Goal: Transaction & Acquisition: Purchase product/service

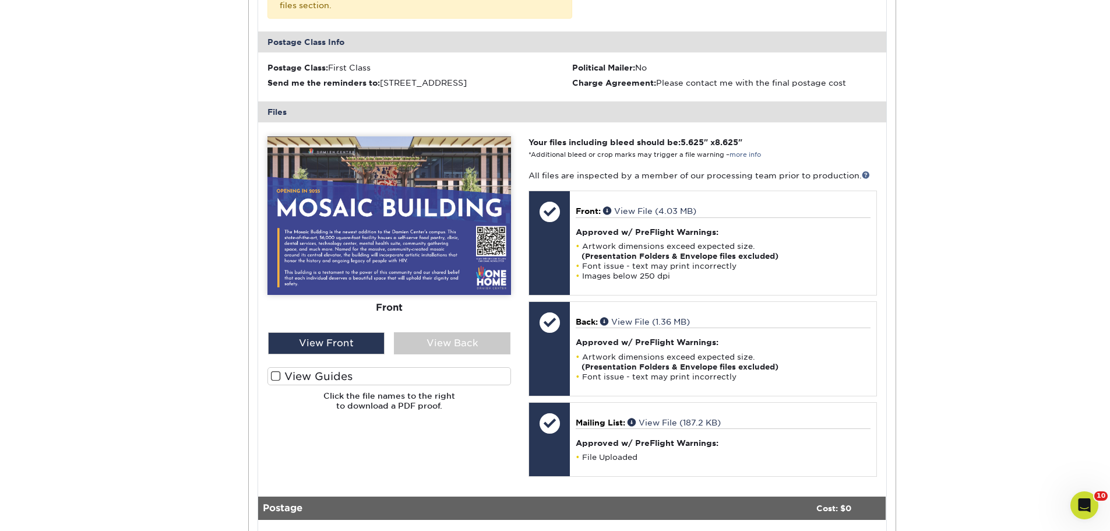
click at [1019, 281] on div "Order History Account Overview Contact Information Change Password Address Book…" at bounding box center [555, 177] width 1110 height 1077
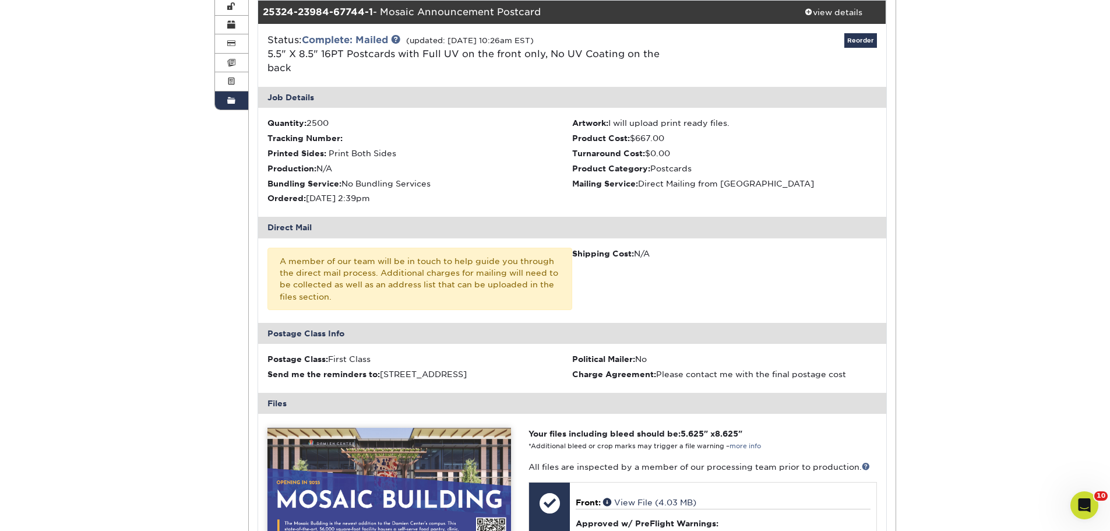
scroll to position [116, 0]
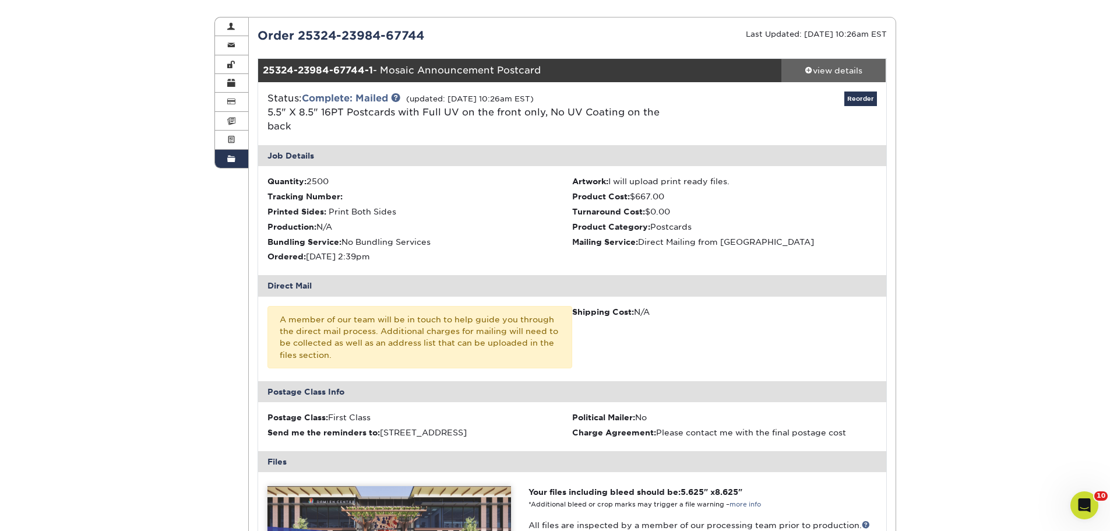
click at [841, 69] on div "view details" at bounding box center [833, 71] width 105 height 12
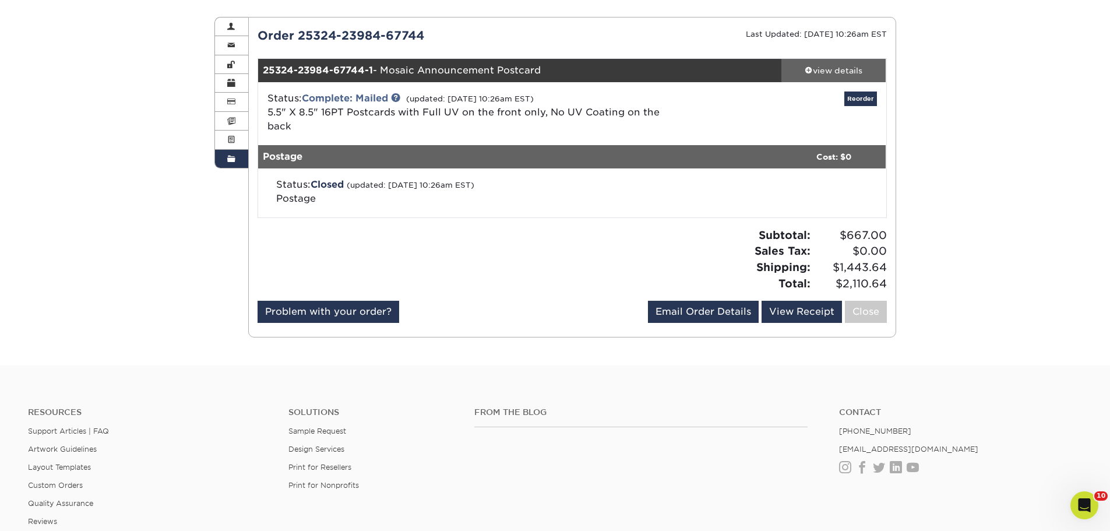
click at [840, 66] on div "view details" at bounding box center [833, 71] width 105 height 12
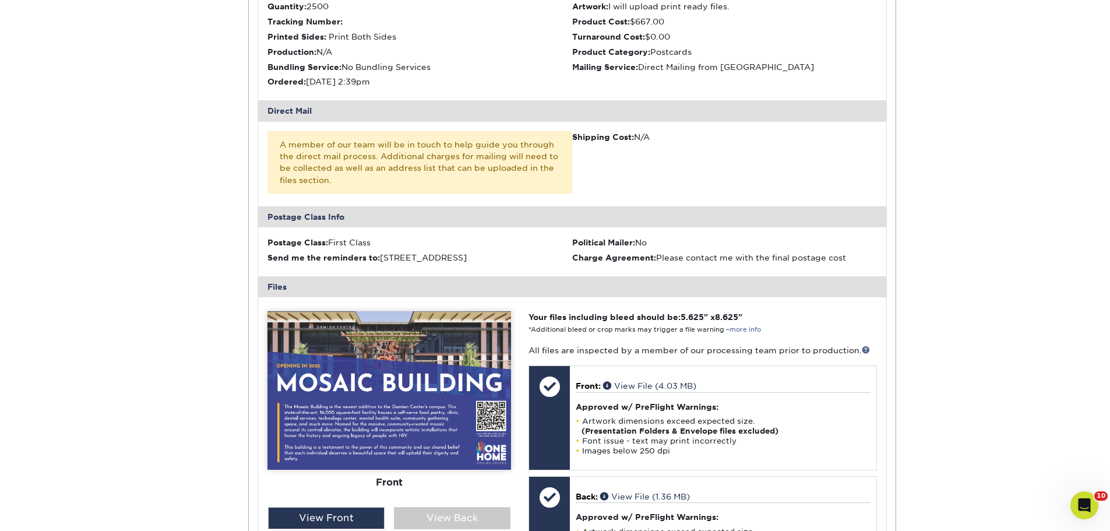
scroll to position [58, 0]
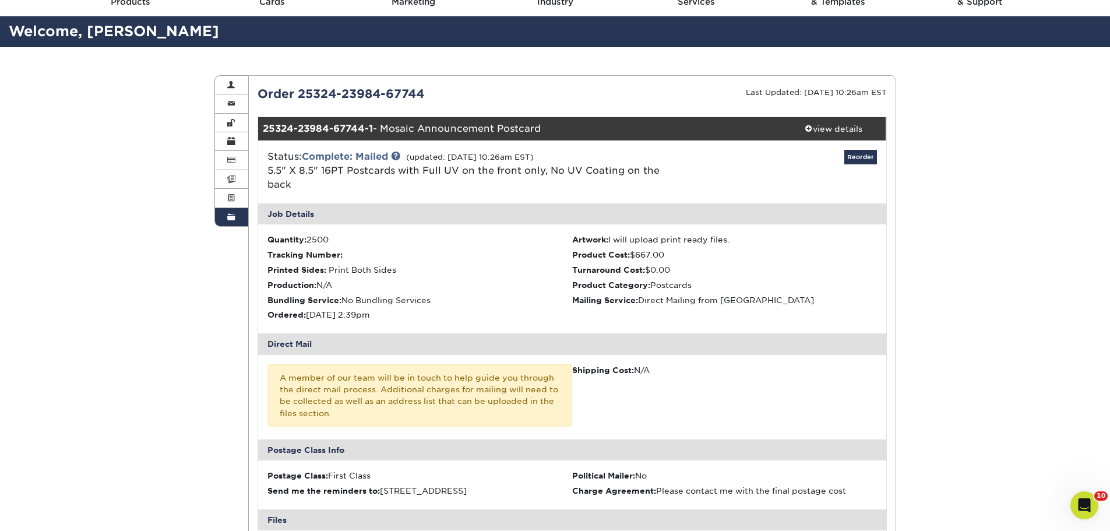
click at [392, 157] on div "Status: Complete: Mailed (updated: 08/14/2025 10:26am EST) 5.5" X 8.5" 16PT Pos…" at bounding box center [468, 171] width 418 height 42
click at [399, 157] on link at bounding box center [395, 155] width 9 height 9
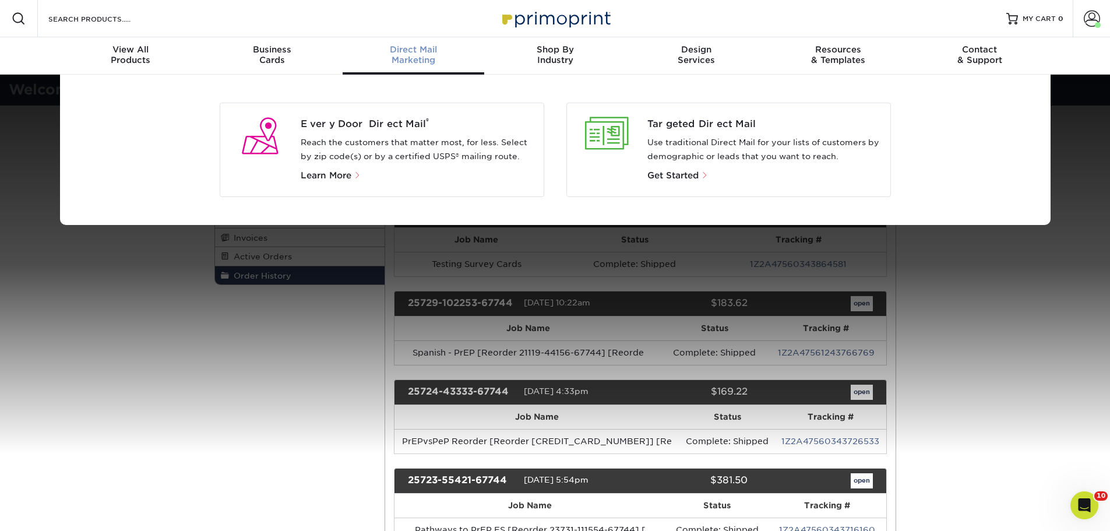
click at [368, 157] on p "Reach the customers that matter most, for less. Select by zip code(s) or by a c…" at bounding box center [418, 150] width 234 height 28
click at [341, 175] on span "Learn More" at bounding box center [326, 175] width 51 height 10
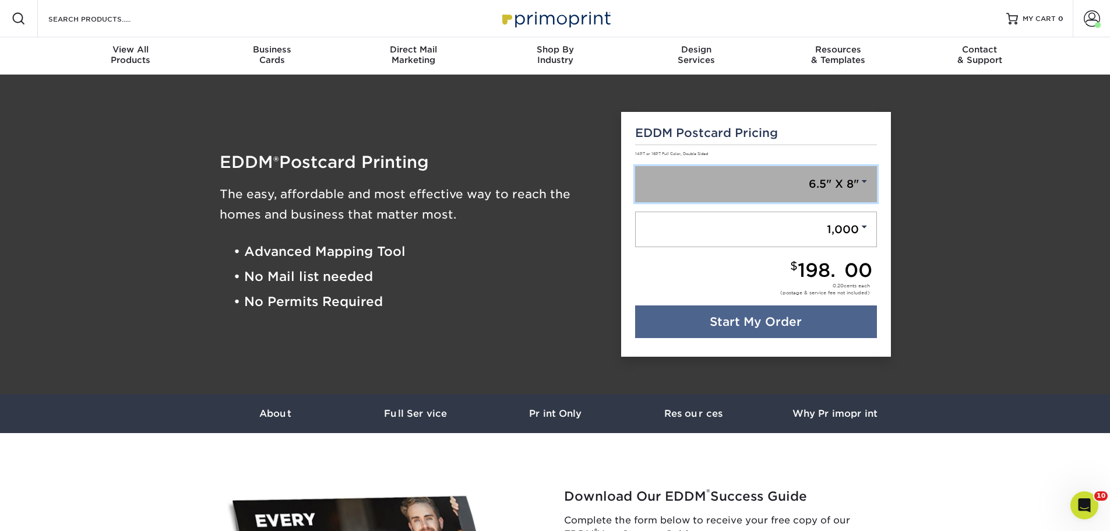
click at [855, 178] on link "6.5" X 8"" at bounding box center [756, 184] width 242 height 36
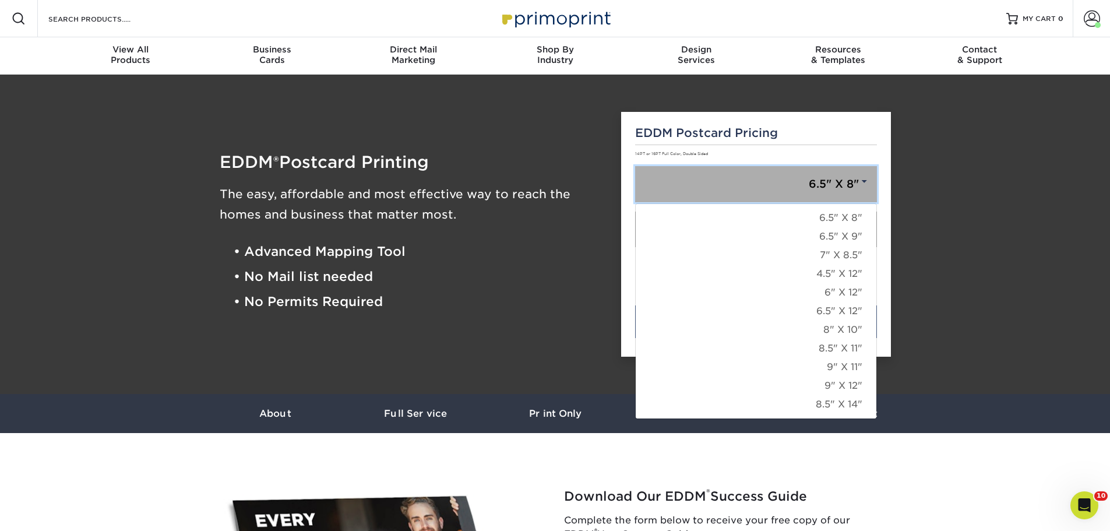
click at [856, 178] on link "6.5" X 8"" at bounding box center [756, 184] width 242 height 36
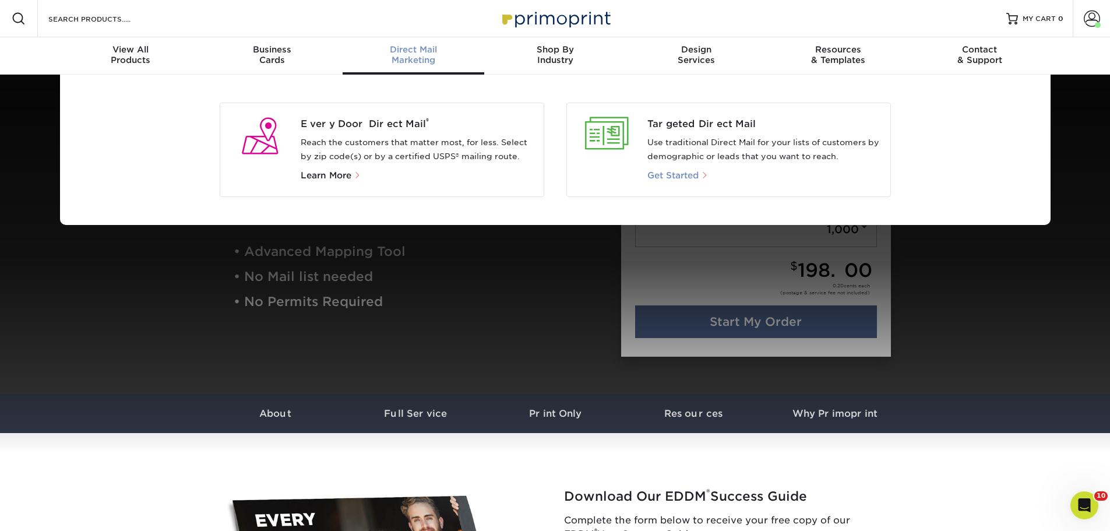
click at [686, 174] on span "Get Started" at bounding box center [672, 175] width 51 height 10
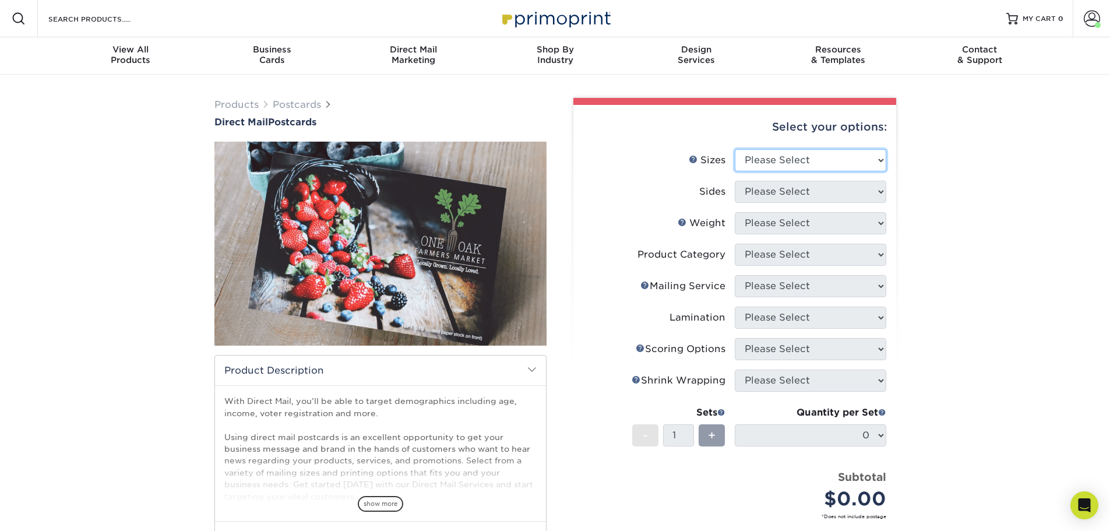
drag, startPoint x: 0, startPoint y: 0, endPoint x: 843, endPoint y: 153, distance: 856.6
click at [843, 153] on select "Please Select 1.5" x 7" 2" x 4" 2" x 6" 2" x 7" 2" x 8" 2.12" x 5.5" 2.12" x 5.…" at bounding box center [809, 160] width 151 height 22
select select "5.00x7.00"
click at [734, 149] on select "Please Select 1.5" x 7" 2" x 4" 2" x 6" 2" x 7" 2" x 8" 2.12" x 5.5" 2.12" x 5.…" at bounding box center [809, 160] width 151 height 22
click at [794, 182] on select "Please Select Print Both Sides Print Front Only" at bounding box center [809, 192] width 151 height 22
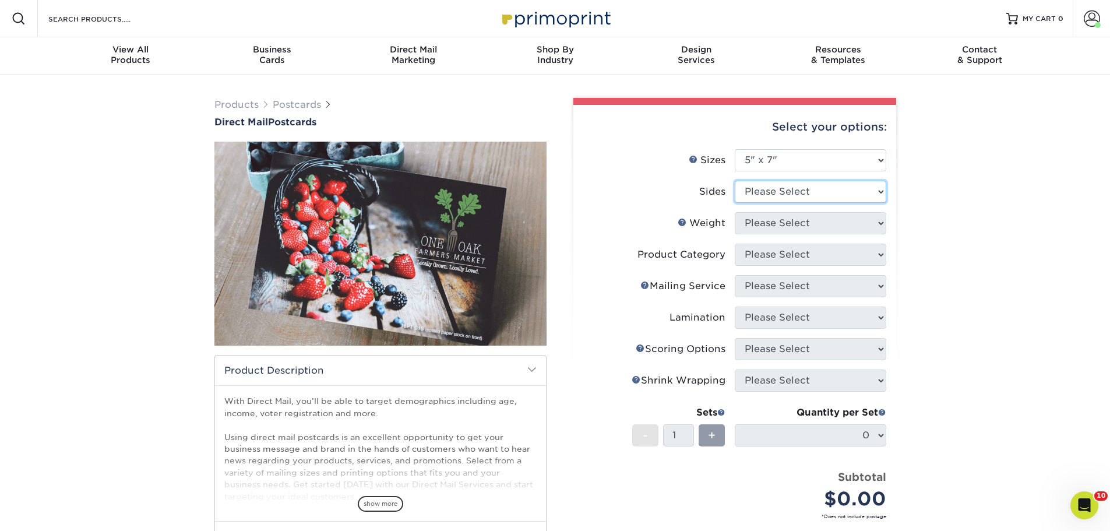
select select "13abbda7-1d64-4f25-8bb2-c179b224825d"
click at [734, 181] on select "Please Select Print Both Sides Print Front Only" at bounding box center [809, 192] width 151 height 22
click at [818, 222] on select "Please Select 14PT 14PT Uncoated 16PT 100LB" at bounding box center [809, 223] width 151 height 22
click at [818, 220] on select "Please Select 14PT 14PT Uncoated 16PT 100LB" at bounding box center [809, 223] width 151 height 22
click at [801, 221] on select "Please Select 14PT 14PT Uncoated 16PT 100LB" at bounding box center [809, 223] width 151 height 22
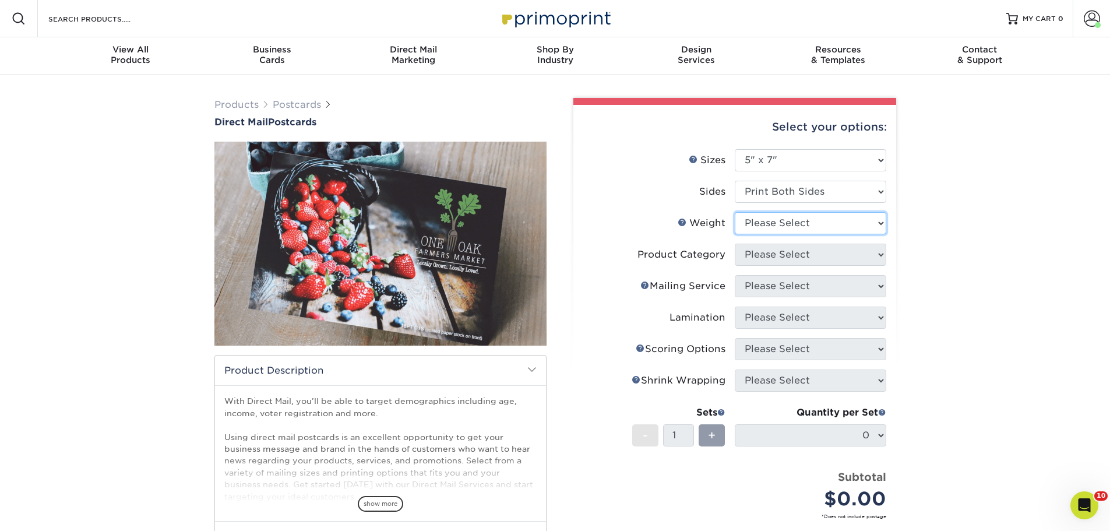
select select "16PT"
click at [734, 212] on select "Please Select 14PT 14PT Uncoated 16PT 100LB" at bounding box center [809, 223] width 151 height 22
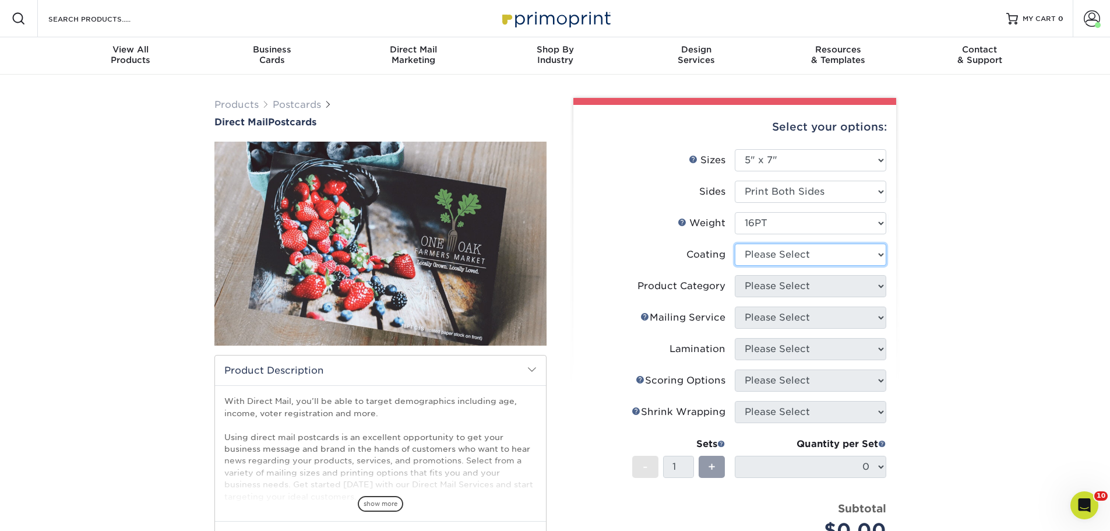
click at [789, 253] on select at bounding box center [809, 254] width 151 height 22
select select "1e8116af-acfc-44b1-83dc-8181aa338834"
click at [734, 243] on select at bounding box center [809, 254] width 151 height 22
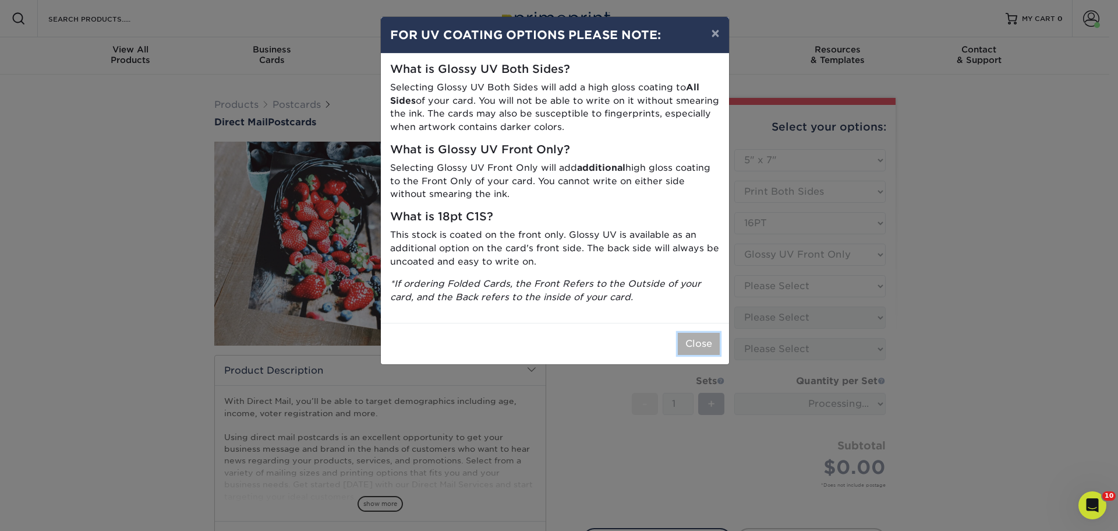
click at [702, 344] on button "Close" at bounding box center [699, 344] width 42 height 22
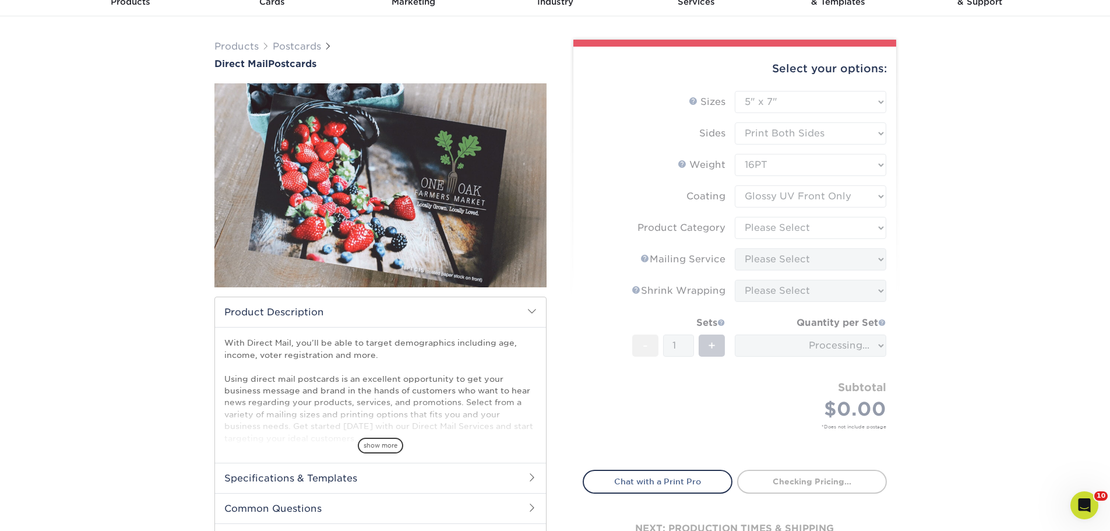
scroll to position [116, 0]
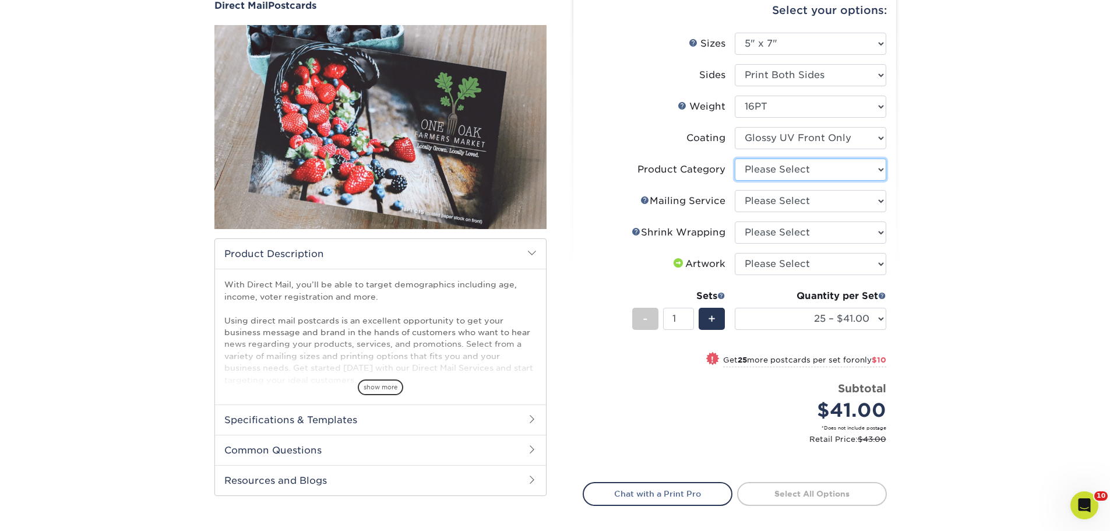
click at [804, 175] on select "Please Select Postcards" at bounding box center [809, 169] width 151 height 22
select select "9b7272e0-d6c8-4c3c-8e97-d3a1bcdab858"
click at [734, 158] on select "Please Select Postcards" at bounding box center [809, 169] width 151 height 22
click at [801, 202] on select "Please Select No Direct Mailing Service No, I will mail/stamp/imprint Direct Ma…" at bounding box center [809, 201] width 151 height 22
select select "eb476b5d-8b66-4c79-8e65-1263f8f6ca3c"
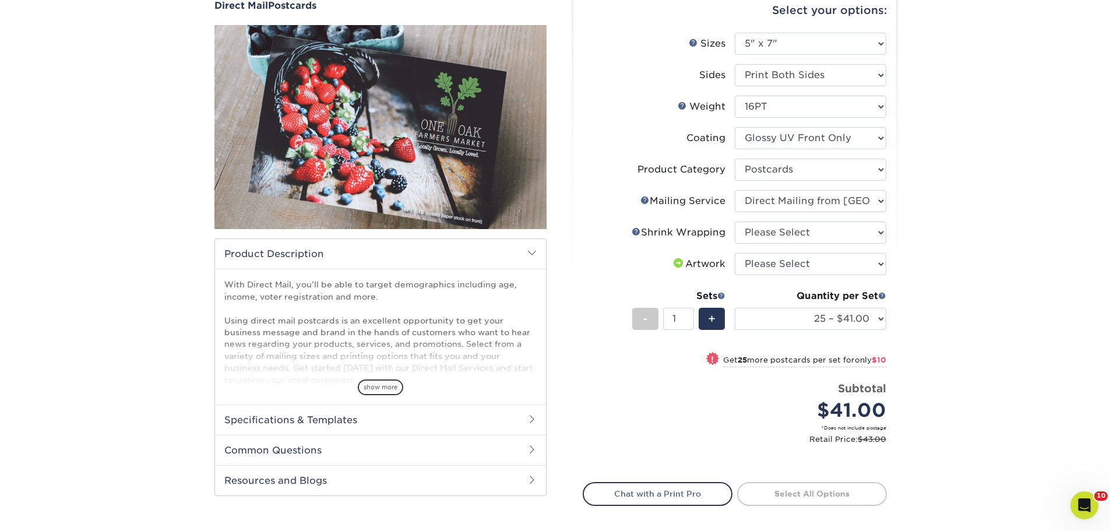
click at [734, 190] on select "Please Select No Direct Mailing Service No, I will mail/stamp/imprint Direct Ma…" at bounding box center [809, 201] width 151 height 22
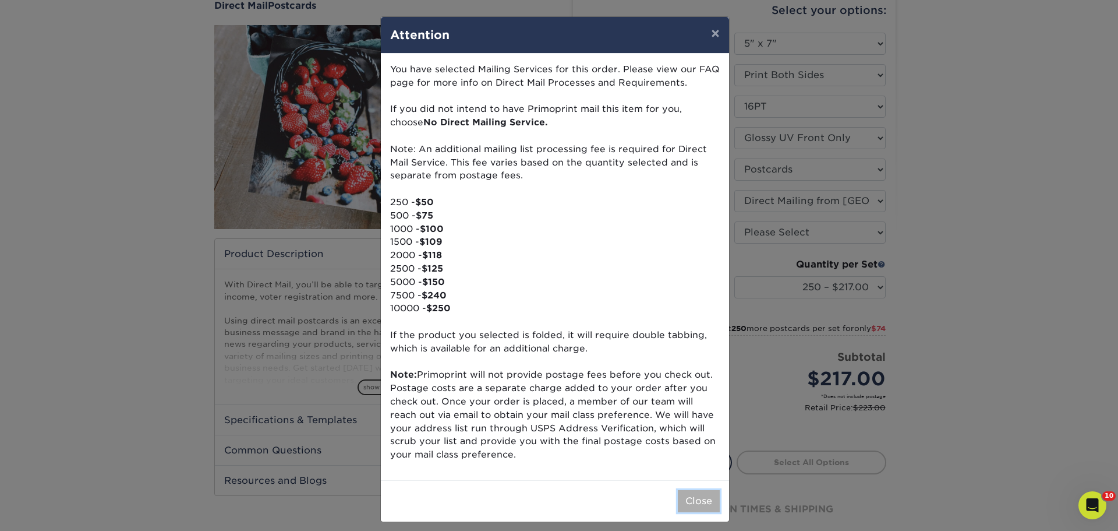
click at [690, 499] on button "Close" at bounding box center [699, 501] width 42 height 22
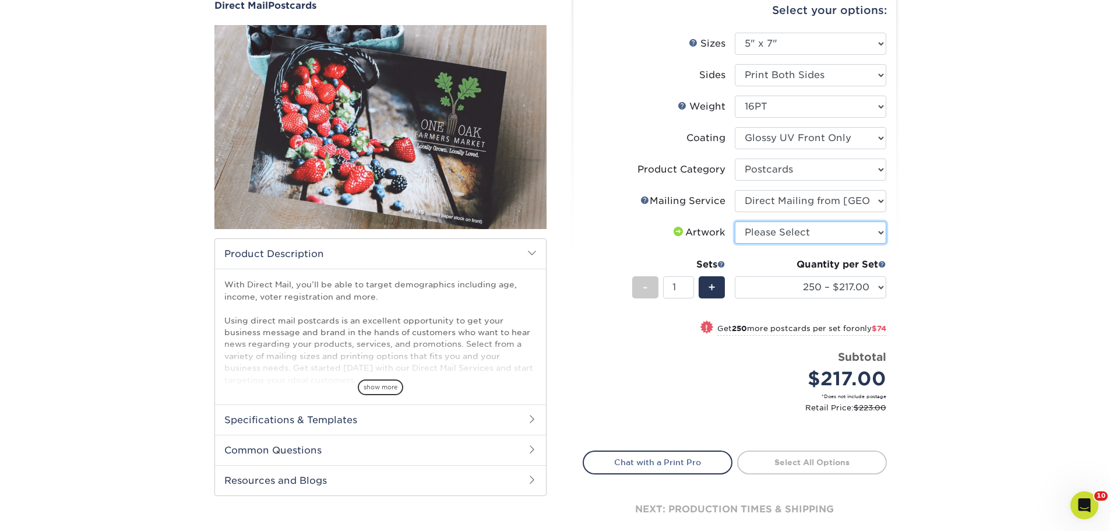
click at [796, 231] on select "Please Select I will upload files I need a design - $150" at bounding box center [809, 232] width 151 height 22
select select "upload"
click at [734, 221] on select "Please Select I will upload files I need a design - $150" at bounding box center [809, 232] width 151 height 22
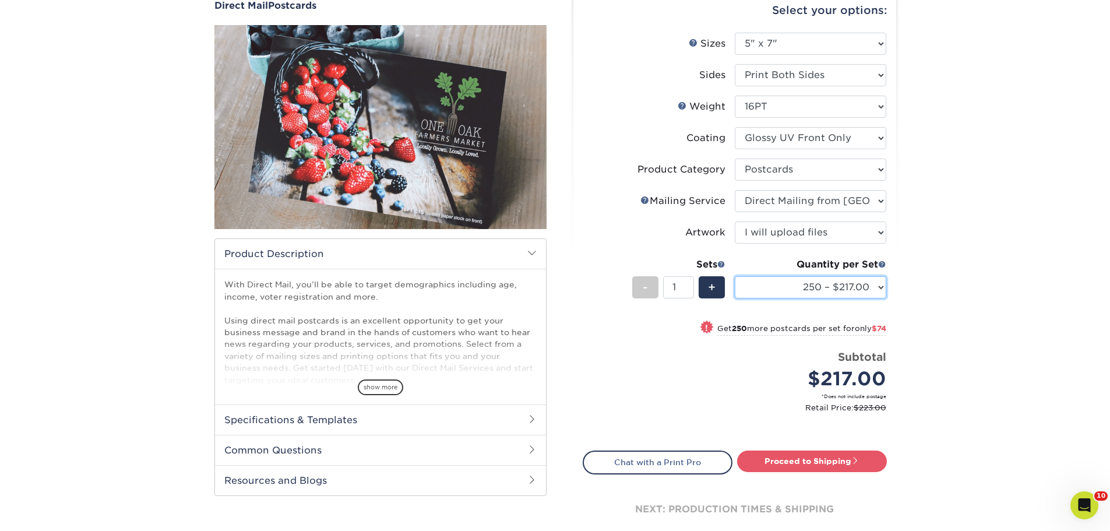
click at [880, 287] on select "250 – $217.00 500 – $291.00 1000 – $384.00 2500 – $553.00 5000 – $794.00 7500 –…" at bounding box center [809, 287] width 151 height 22
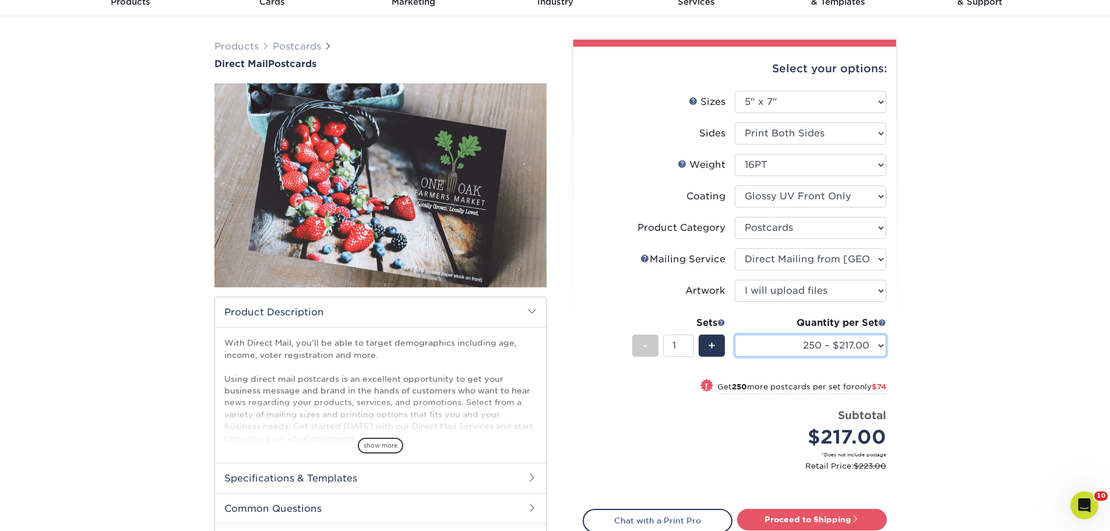
scroll to position [175, 0]
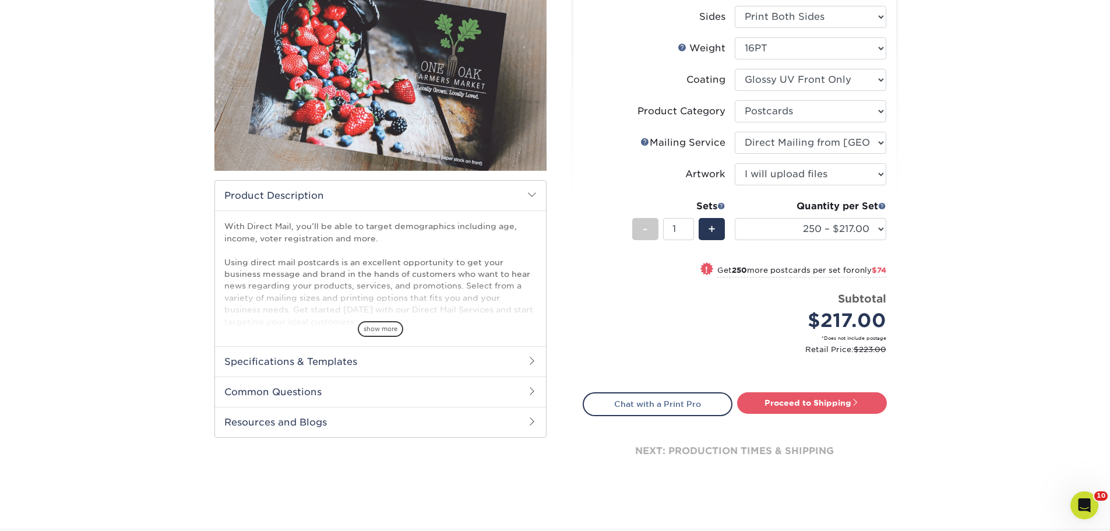
click at [966, 222] on div "Products Postcards Direct Mail Postcards $" at bounding box center [555, 214] width 1110 height 628
click at [842, 223] on select "250 – $217.00 500 – $291.00 1000 – $384.00 2500 – $553.00 5000 – $794.00 7500 –…" at bounding box center [809, 229] width 151 height 22
select select "5000 – $794.00"
click at [734, 218] on select "250 – $217.00 500 – $291.00 1000 – $384.00 2500 – $553.00 5000 – $794.00 7500 –…" at bounding box center [809, 229] width 151 height 22
click at [815, 402] on link "Proceed to Shipping" at bounding box center [812, 402] width 150 height 21
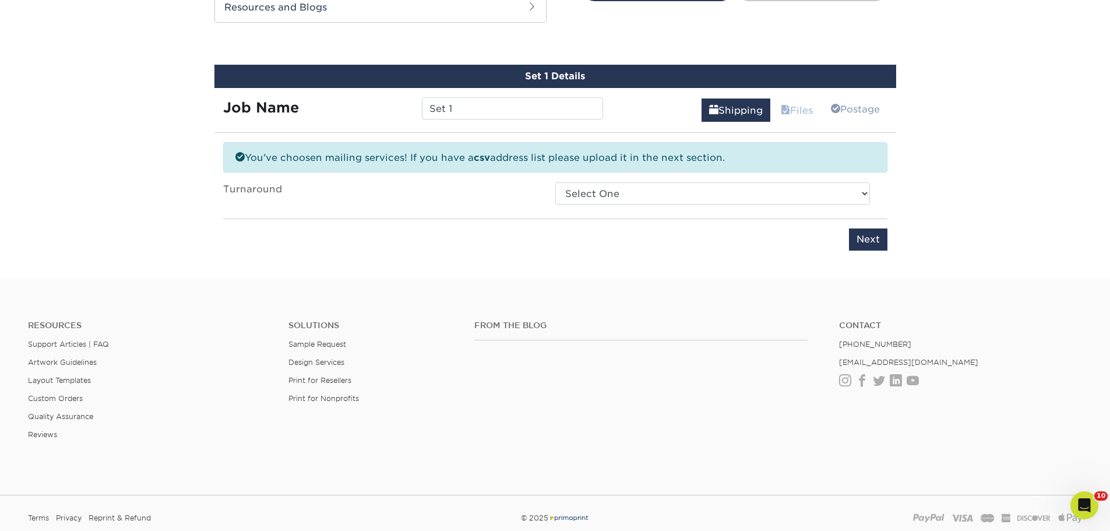
scroll to position [599, 0]
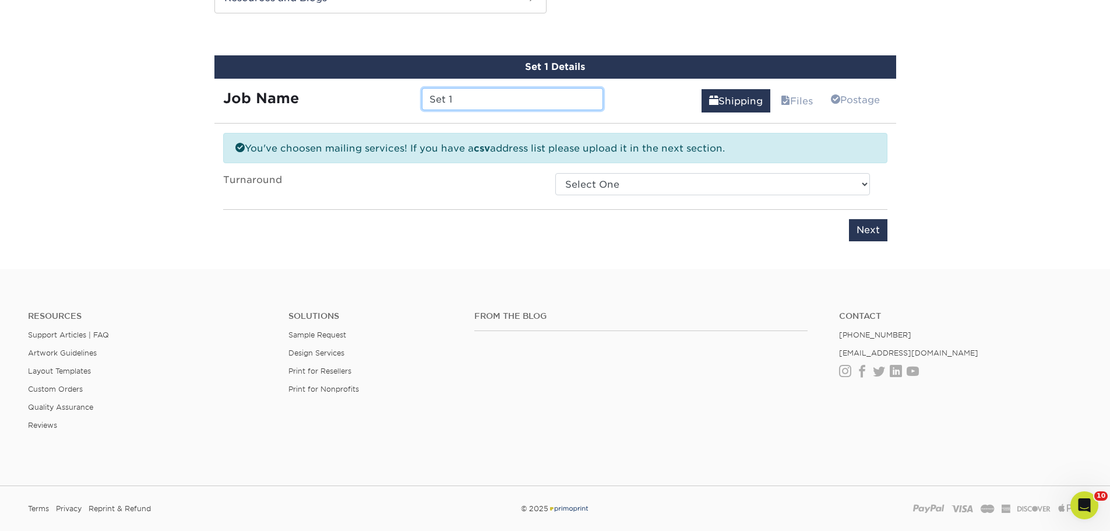
click at [503, 100] on input "Set 1" at bounding box center [512, 99] width 181 height 22
drag, startPoint x: 503, startPoint y: 100, endPoint x: 281, endPoint y: 94, distance: 222.0
click at [281, 94] on div "Job Name Set 1" at bounding box center [413, 99] width 398 height 22
type input "Grande Masquerade 2025 Invites"
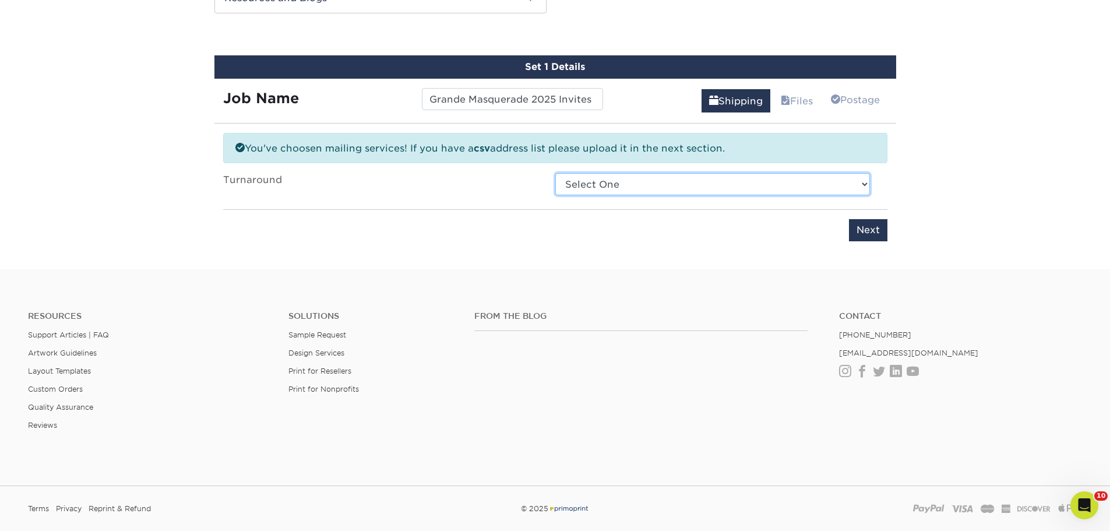
click at [617, 185] on select "Select One 2-4 Business Days 2 Day Next Business Day" at bounding box center [712, 184] width 315 height 22
select select "a6e62bb2-177c-4a9b-9027-cd9fa87d03c7"
click at [555, 173] on select "Select One 2-4 Business Days 2 Day Next Business Day" at bounding box center [712, 184] width 315 height 22
click at [879, 227] on input "Next" at bounding box center [868, 230] width 38 height 22
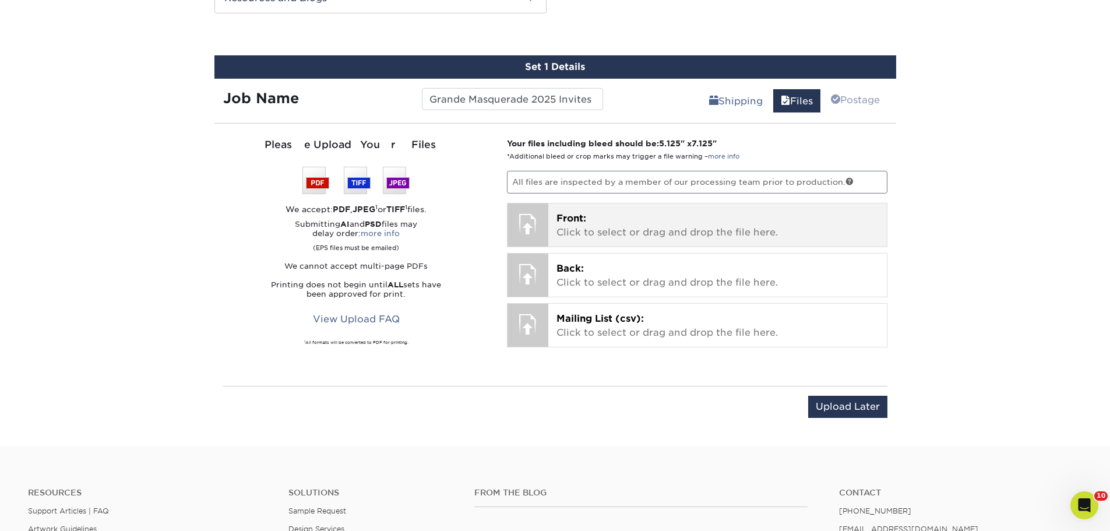
click at [636, 219] on p "Front: Click to select or drag and drop the file here." at bounding box center [717, 225] width 322 height 28
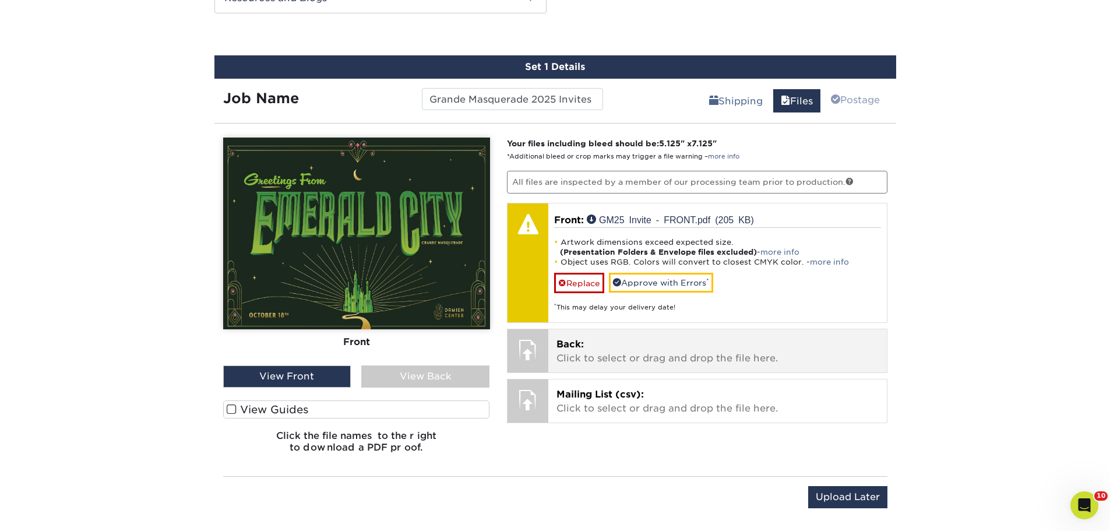
click at [626, 358] on p "Back: Click to select or drag and drop the file here." at bounding box center [717, 351] width 322 height 28
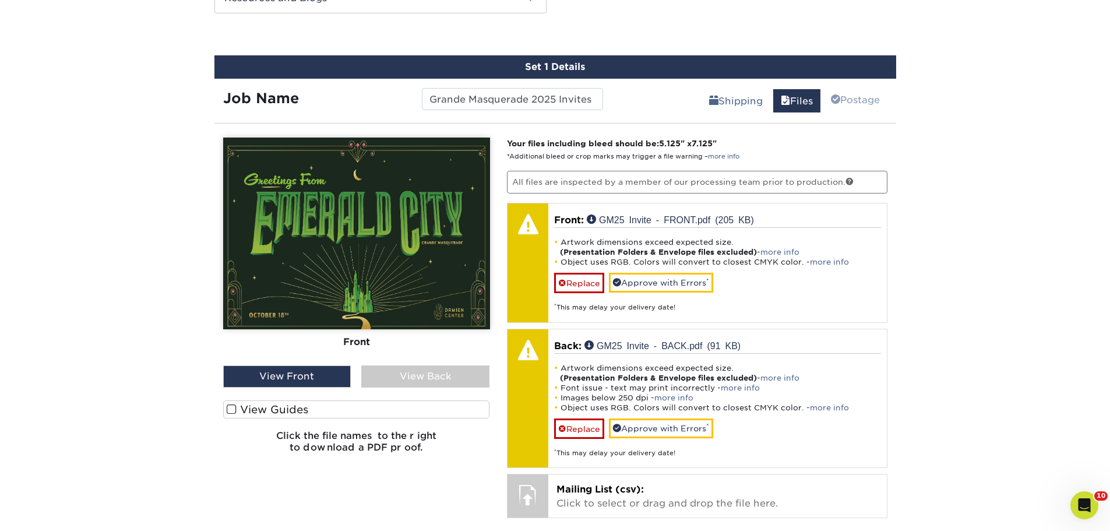
scroll to position [715, 0]
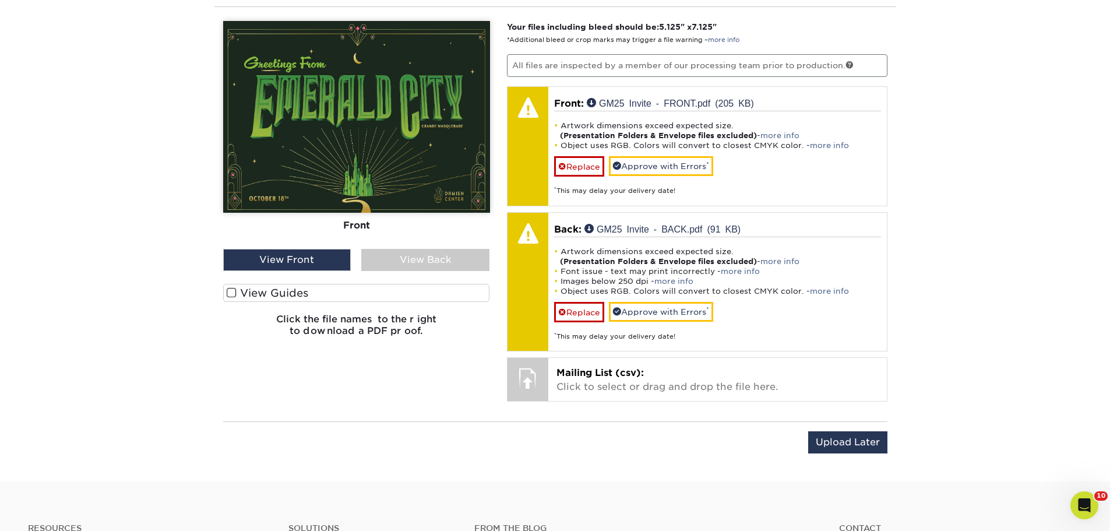
click at [422, 256] on div "View Back" at bounding box center [425, 260] width 128 height 22
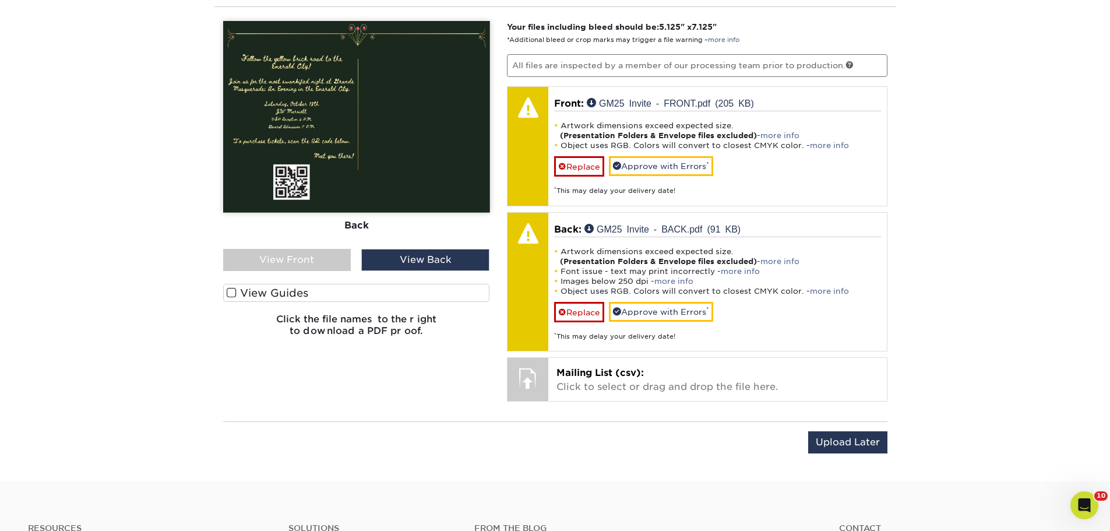
click at [322, 261] on div "View Front" at bounding box center [287, 260] width 128 height 22
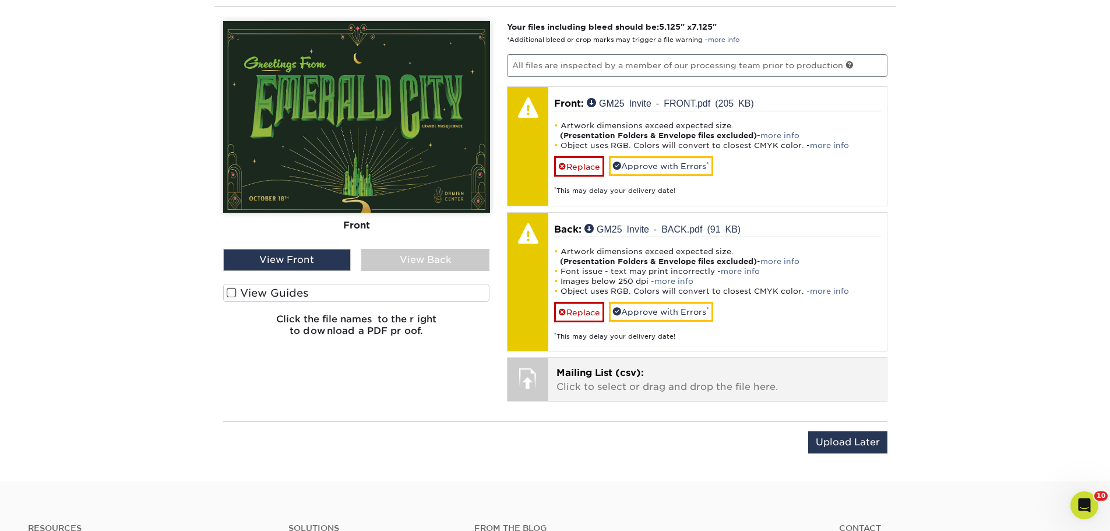
click at [630, 372] on span "Mailing List (csv):" at bounding box center [599, 372] width 87 height 11
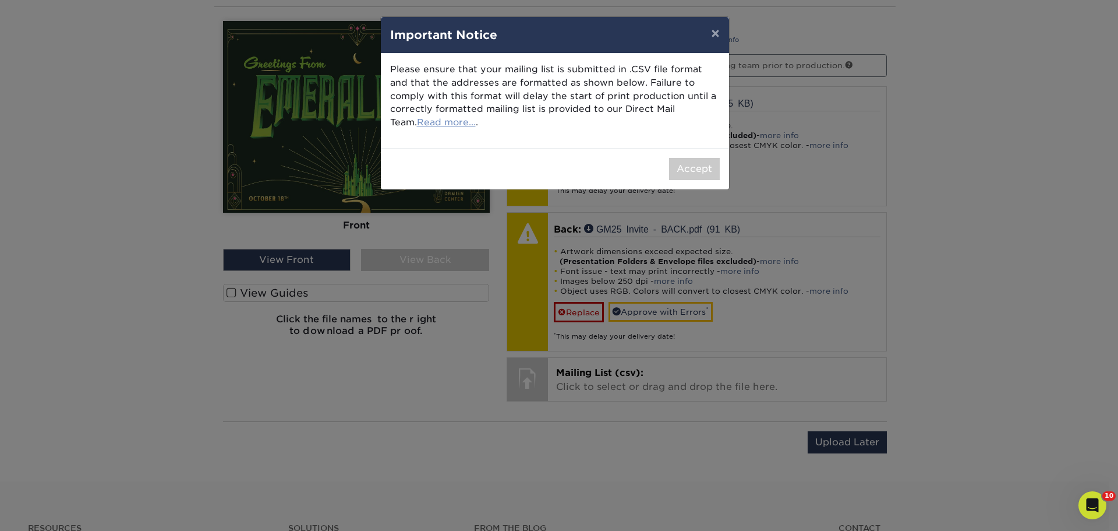
click at [429, 122] on link "Read more..." at bounding box center [446, 121] width 59 height 11
click at [716, 33] on button "×" at bounding box center [715, 33] width 27 height 33
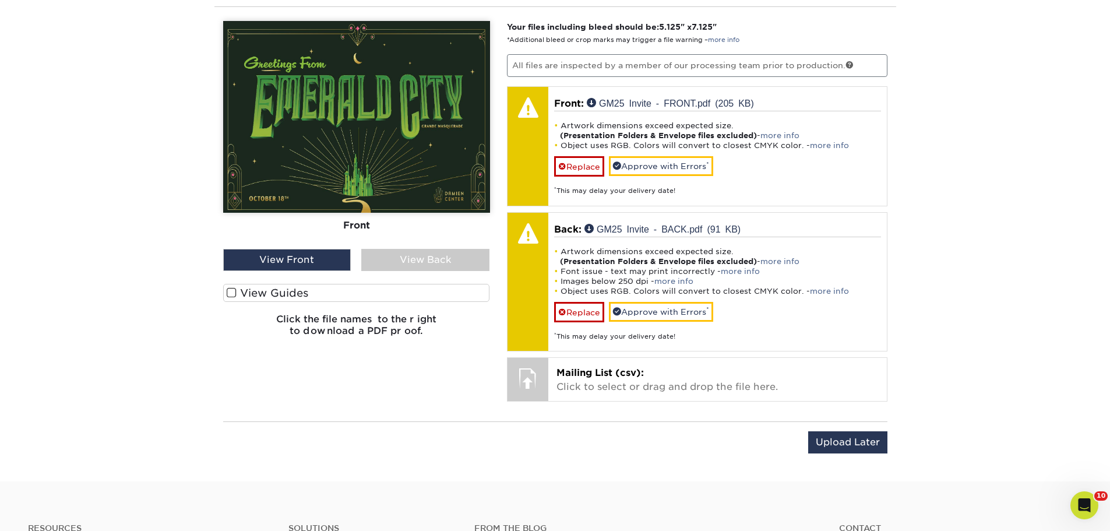
click at [436, 105] on img at bounding box center [356, 117] width 267 height 192
click at [231, 293] on span at bounding box center [232, 292] width 10 height 11
click at [0, 0] on input "View Guides" at bounding box center [0, 0] width 0 height 0
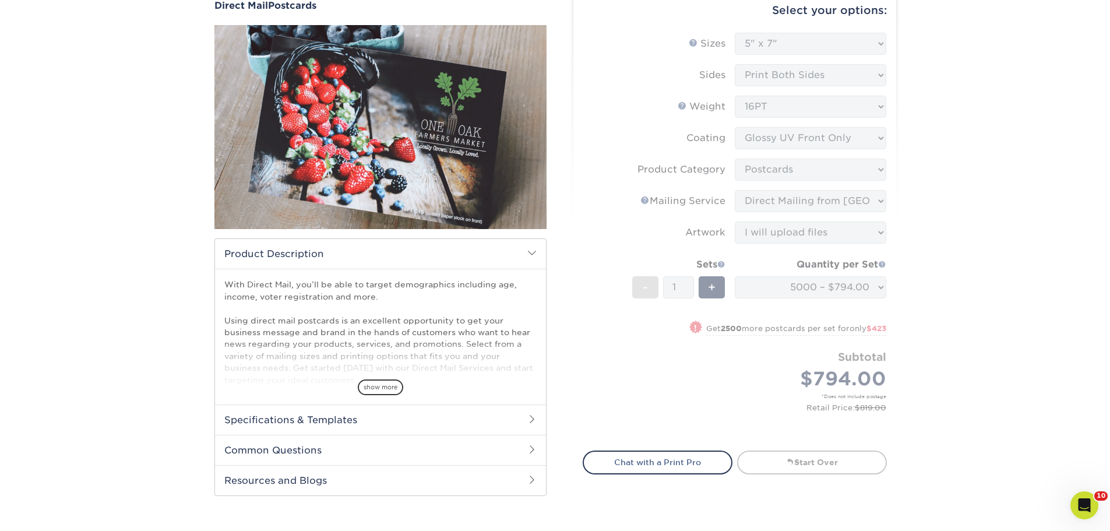
scroll to position [175, 0]
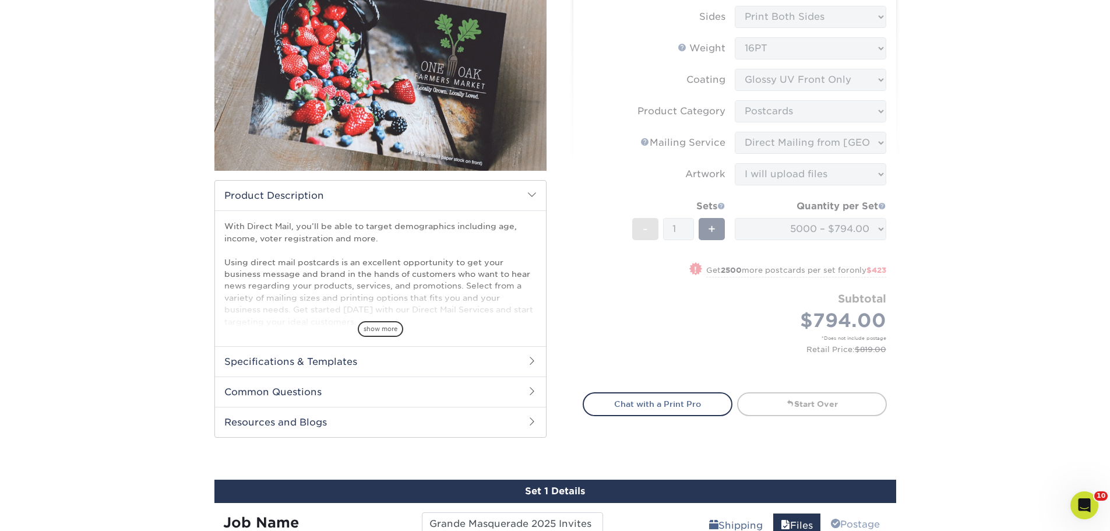
click at [932, 371] on div "Products Postcards Direct Mail Postcards $" at bounding box center [555, 538] width 1110 height 1277
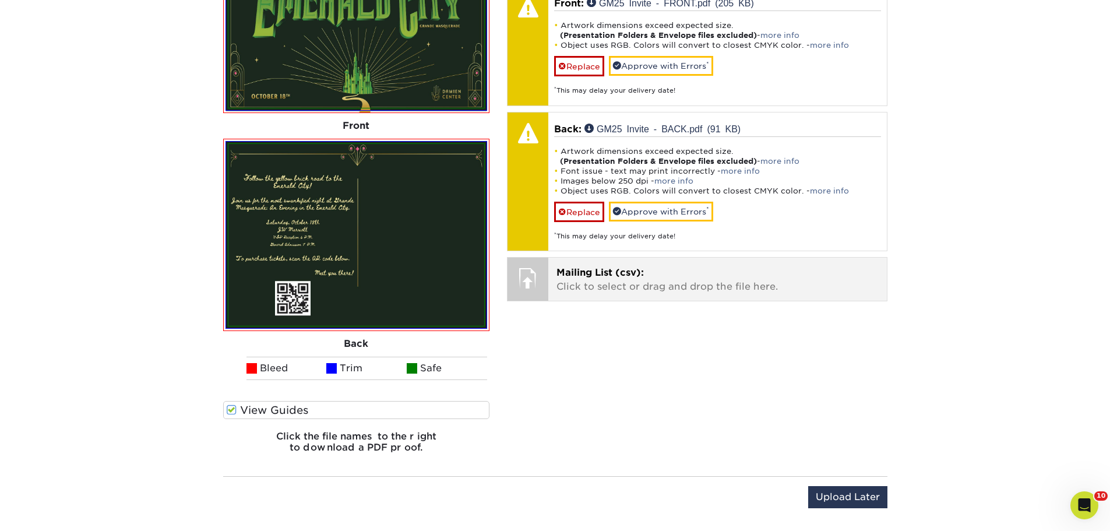
scroll to position [699, 0]
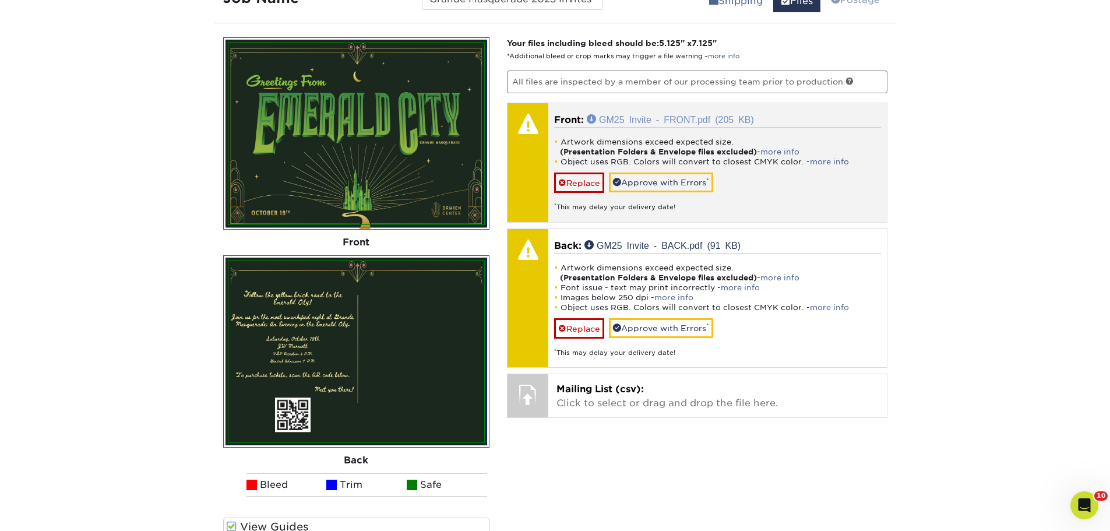
click at [597, 118] on link "GM25 Invite - FRONT.pdf (205 KB)" at bounding box center [670, 118] width 167 height 9
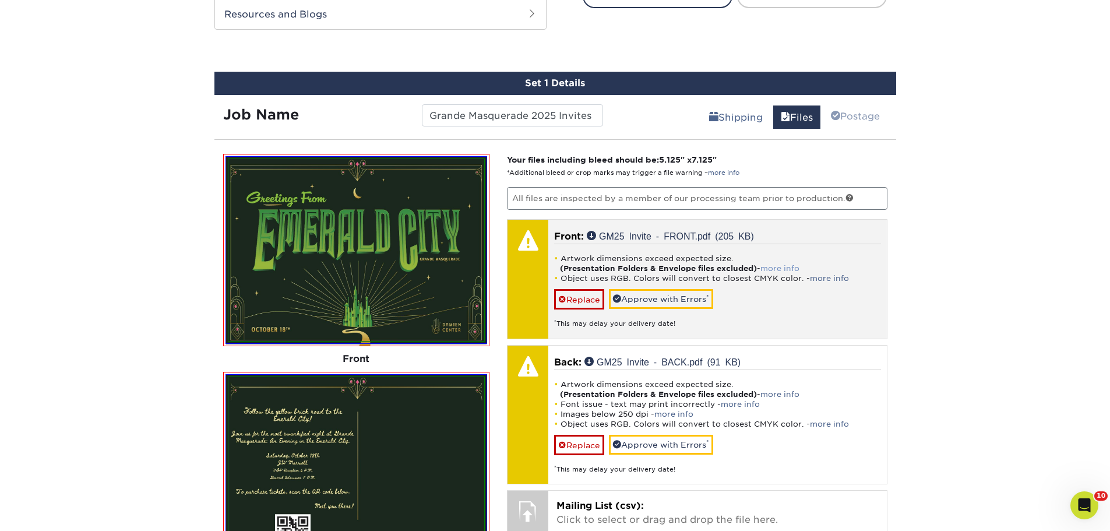
scroll to position [641, 0]
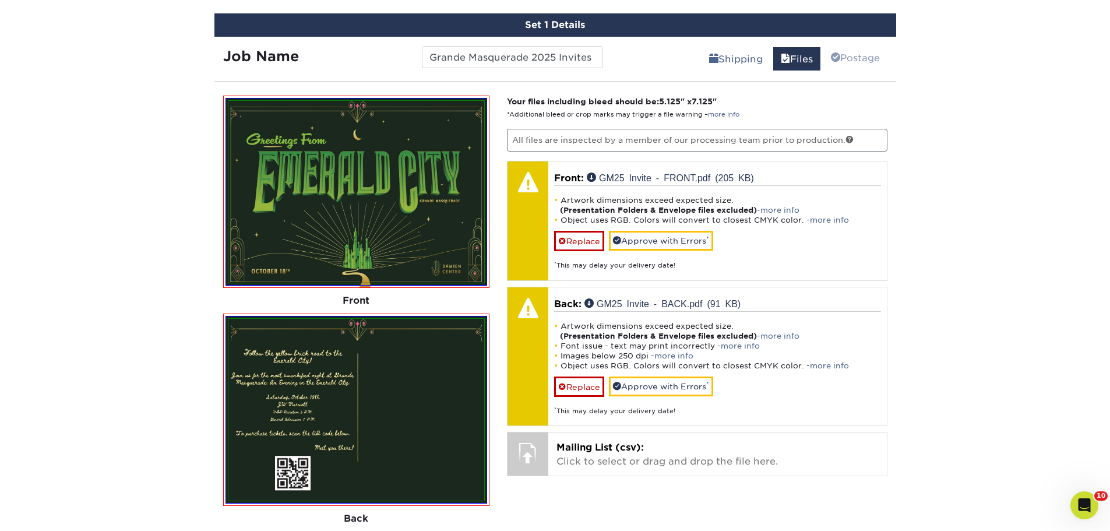
click at [1030, 58] on div "Products Postcards Direct Mail Postcards $" at bounding box center [555, 72] width 1110 height 1277
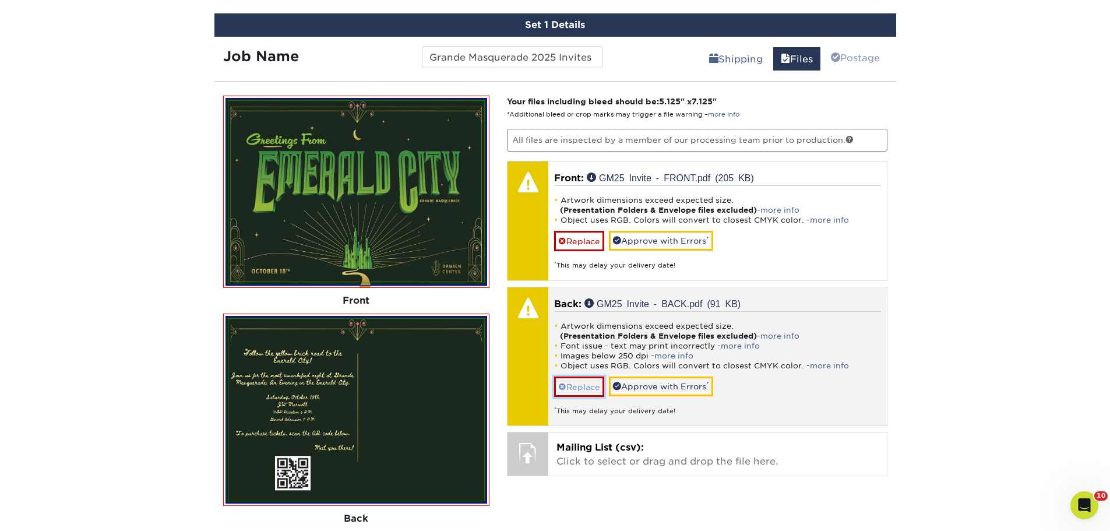
click at [573, 384] on link "Replace" at bounding box center [579, 386] width 50 height 20
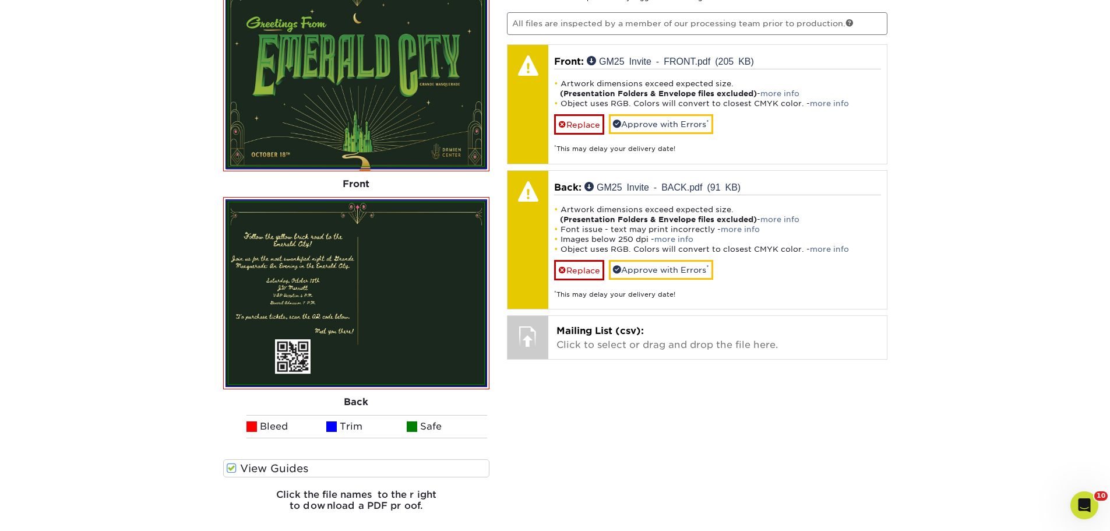
click at [355, 307] on img at bounding box center [356, 292] width 256 height 181
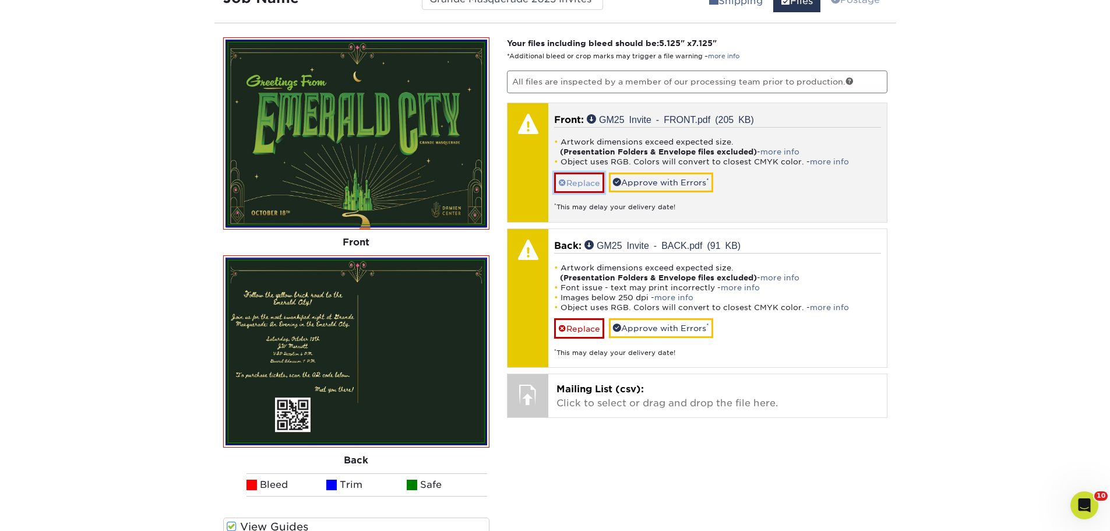
click at [581, 183] on link "Replace" at bounding box center [579, 182] width 50 height 20
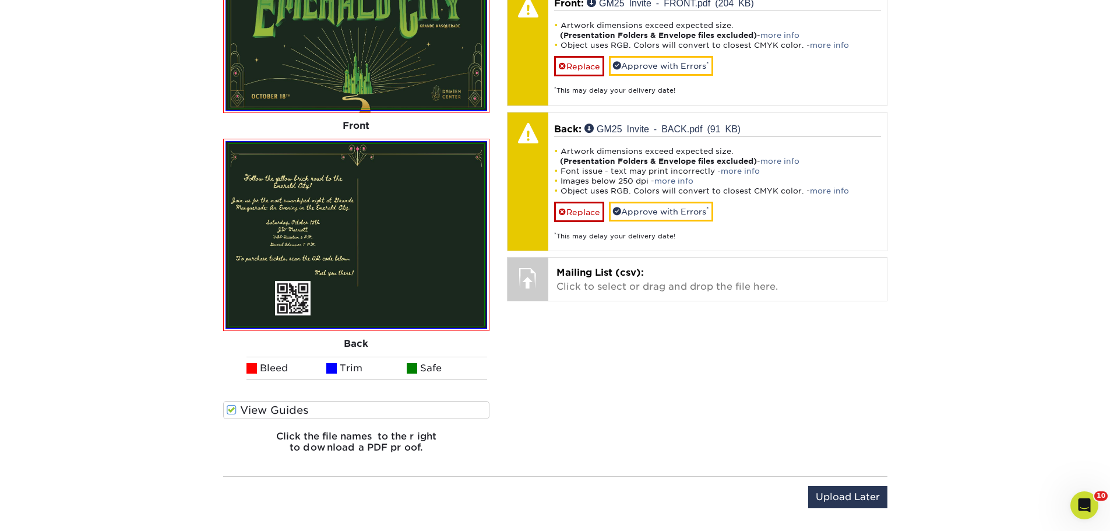
scroll to position [874, 0]
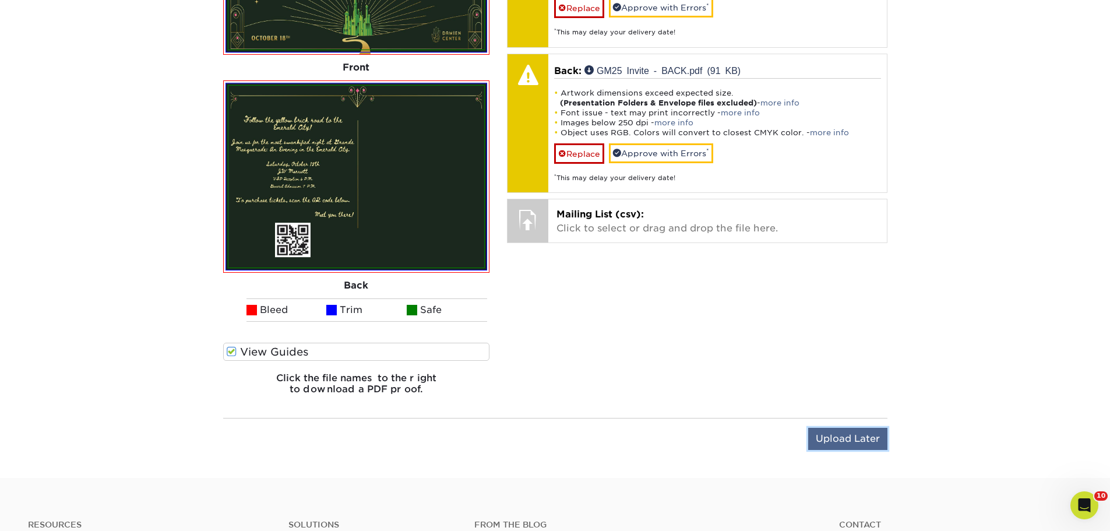
click at [853, 432] on input "Upload Later" at bounding box center [847, 439] width 79 height 22
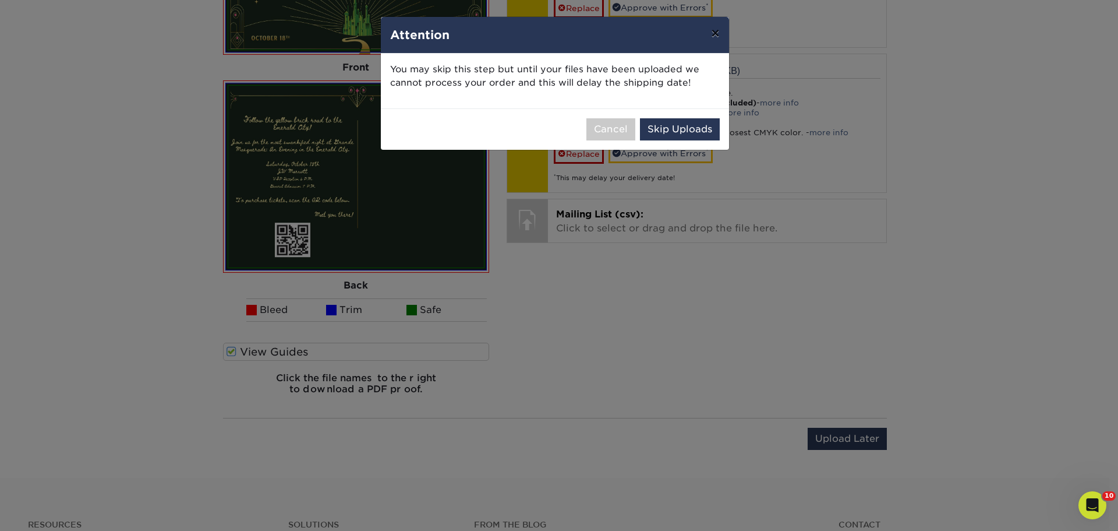
click at [716, 36] on button "×" at bounding box center [715, 33] width 27 height 33
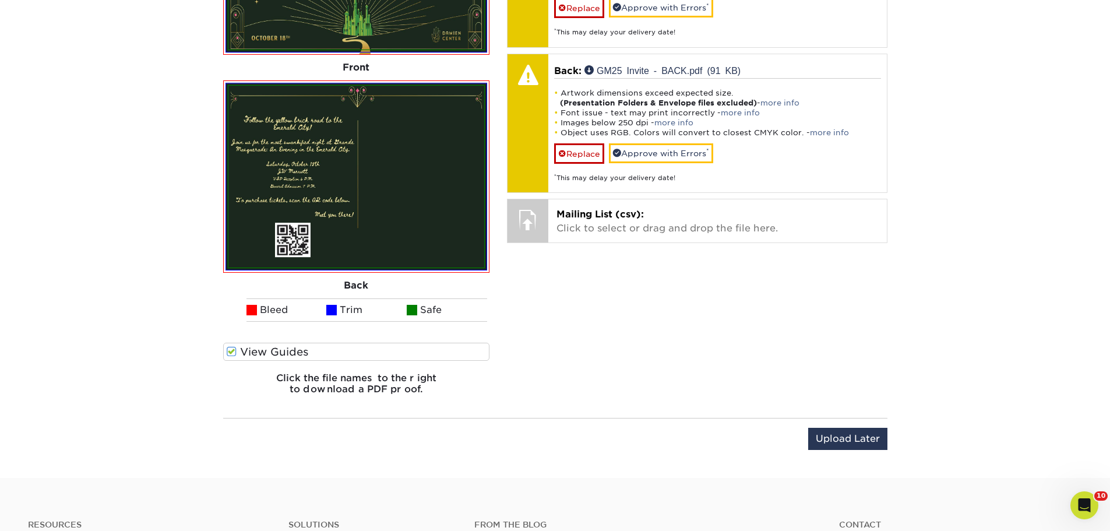
scroll to position [641, 0]
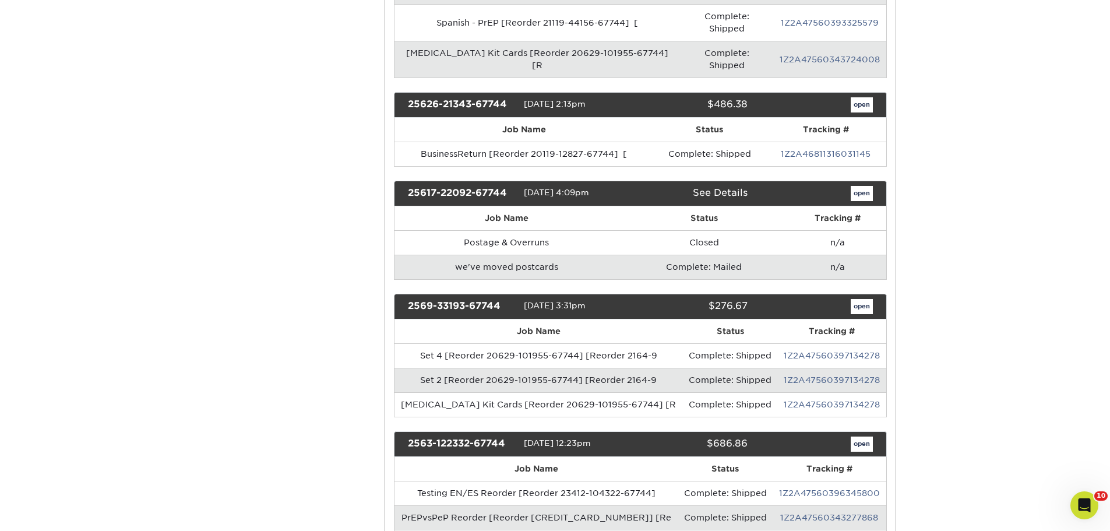
scroll to position [757, 0]
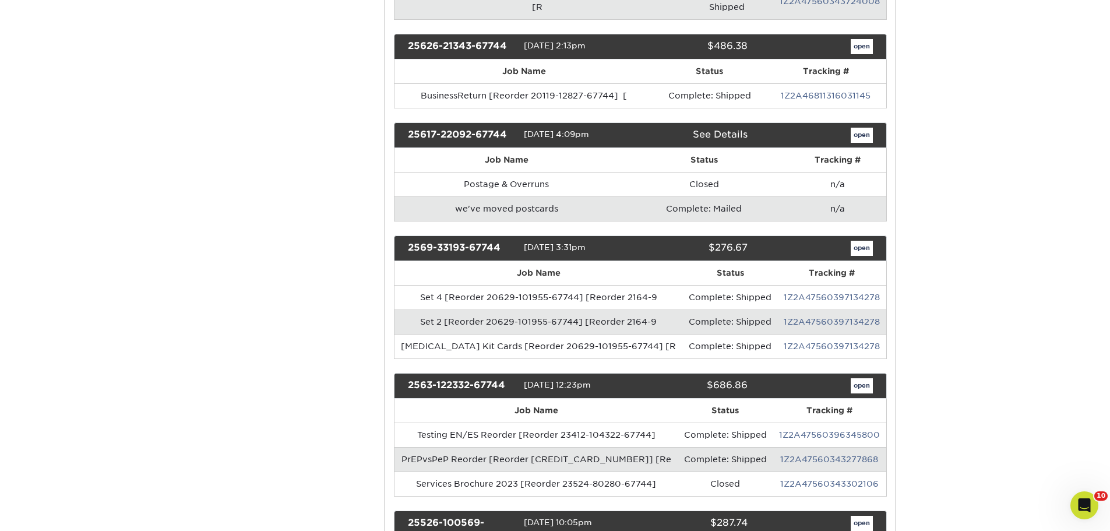
click at [522, 196] on td "we've moved postcards" at bounding box center [506, 208] width 224 height 24
click at [858, 128] on link "open" at bounding box center [861, 135] width 22 height 15
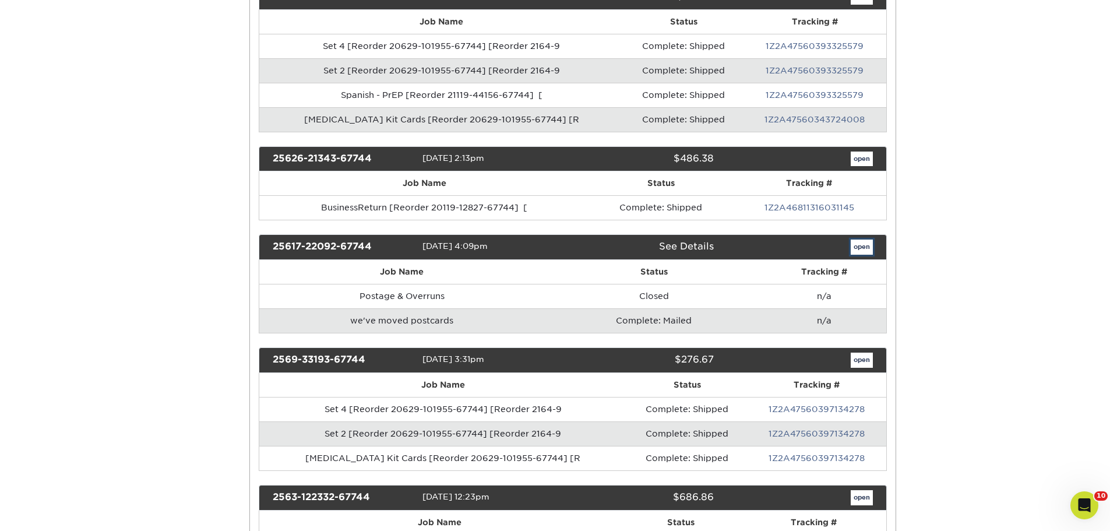
scroll to position [0, 0]
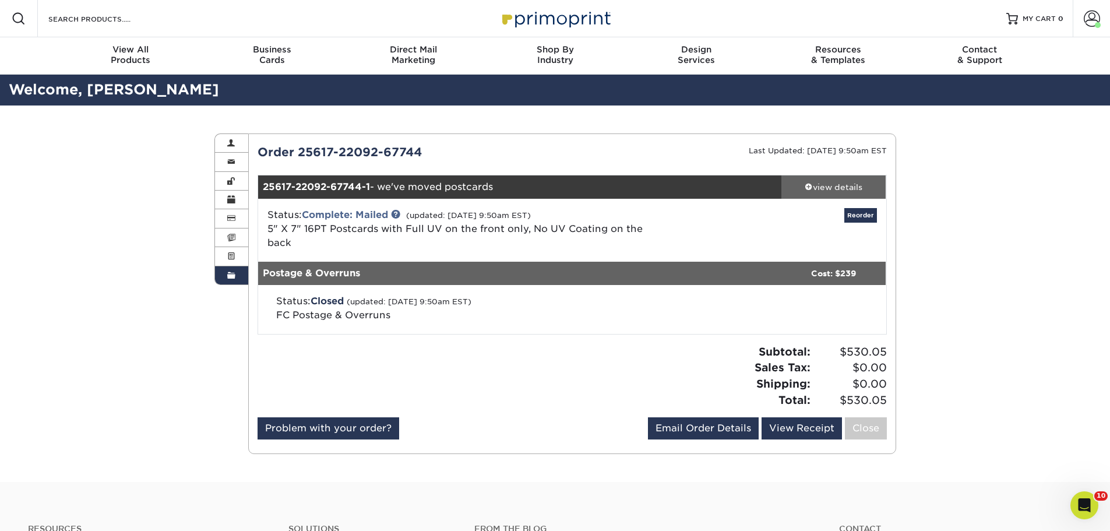
click at [835, 188] on div "view details" at bounding box center [833, 187] width 105 height 12
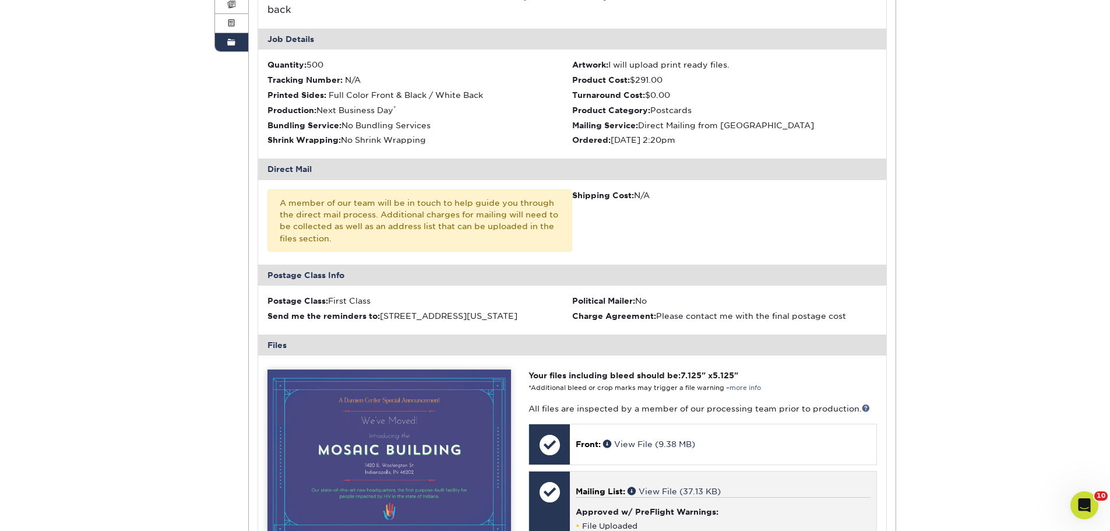
scroll to position [408, 0]
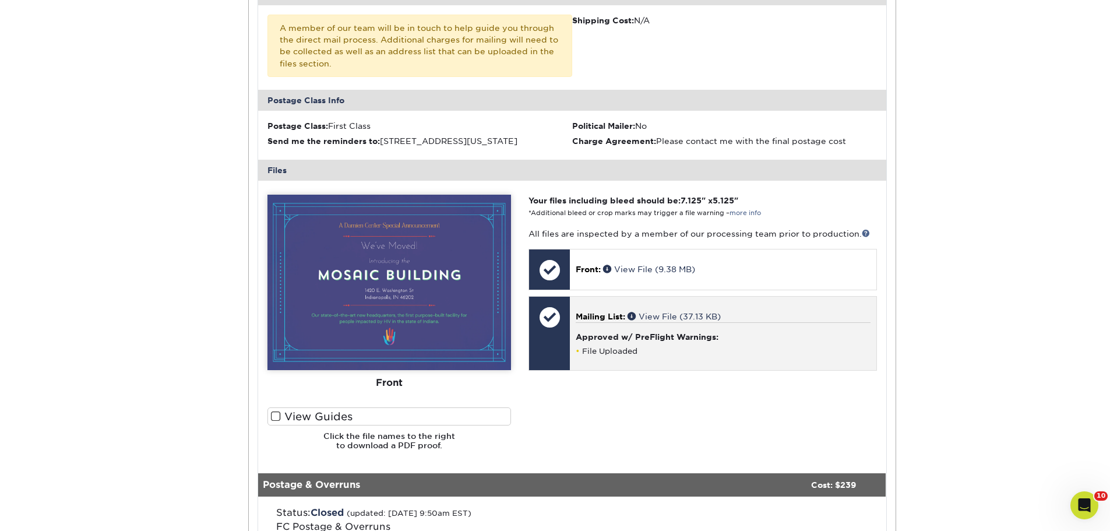
click at [595, 312] on span "Mailing List:" at bounding box center [600, 316] width 50 height 9
click at [656, 312] on link "View File (37.13 KB)" at bounding box center [673, 316] width 93 height 9
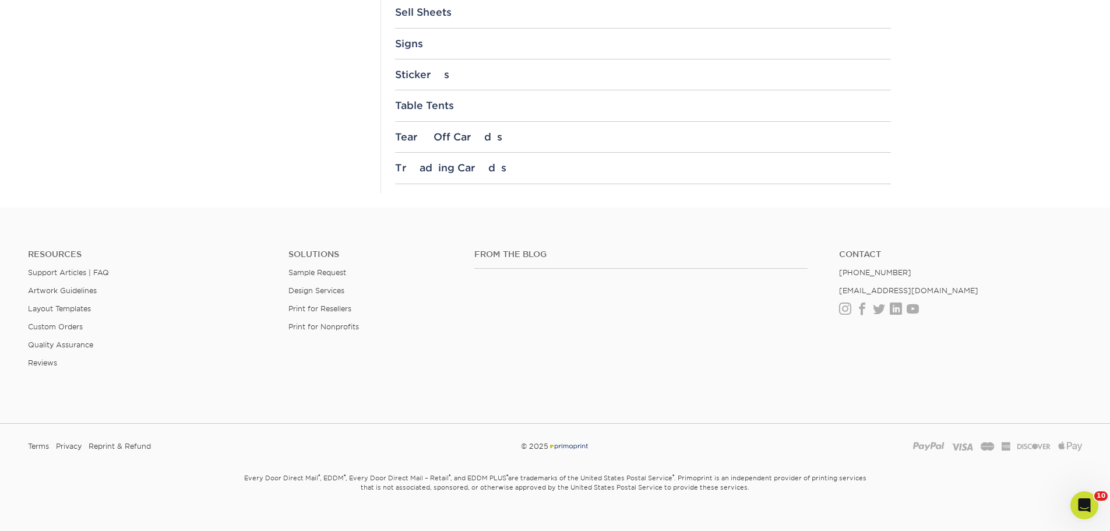
scroll to position [1107, 0]
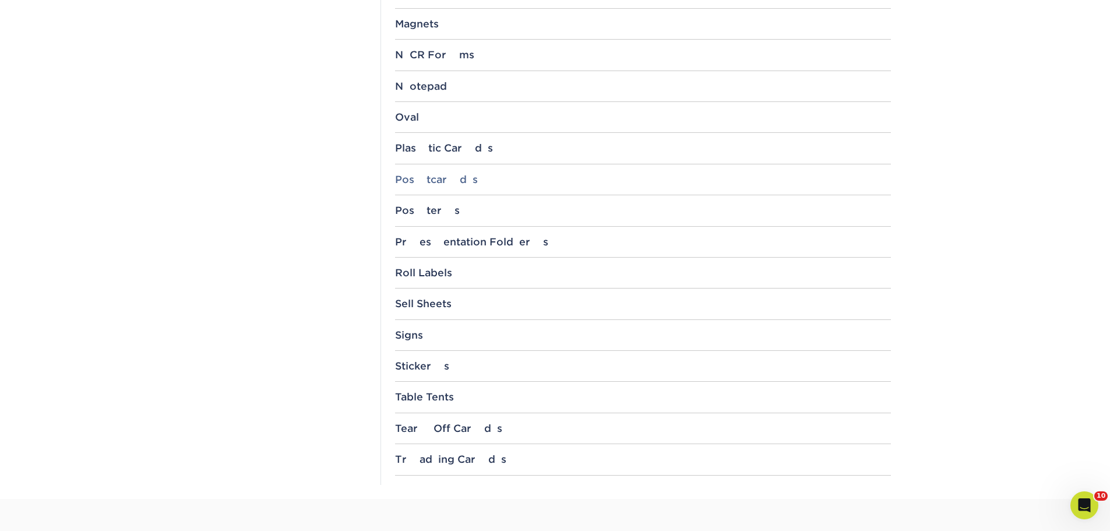
click at [424, 183] on div "Postcards" at bounding box center [643, 180] width 496 height 12
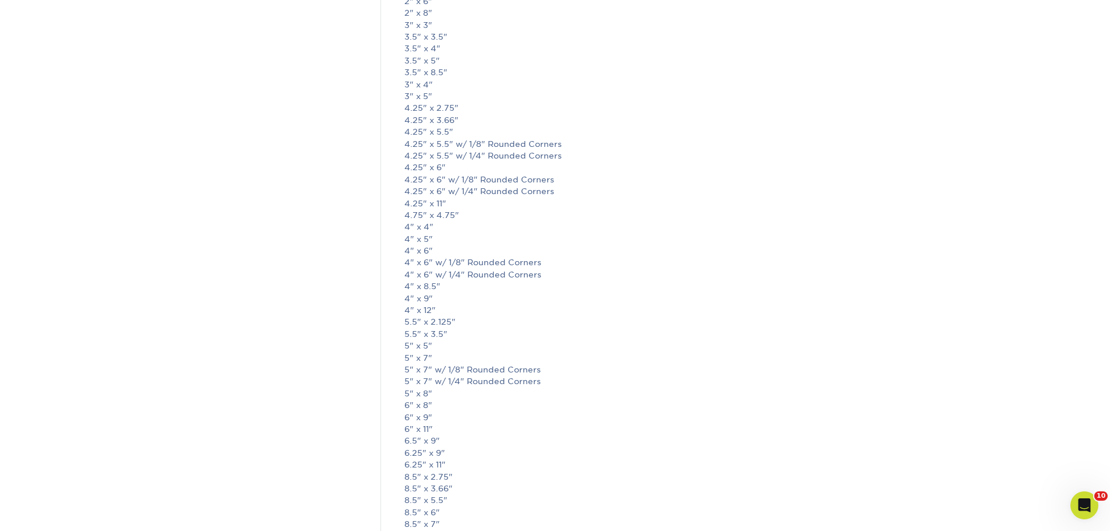
scroll to position [1398, 0]
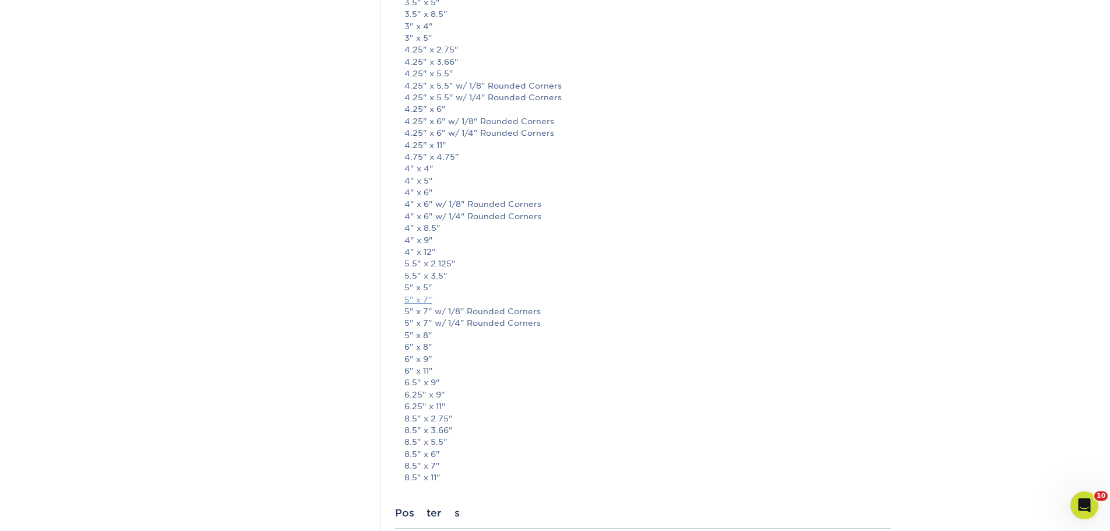
click at [419, 297] on link "5" x 7"" at bounding box center [418, 299] width 28 height 9
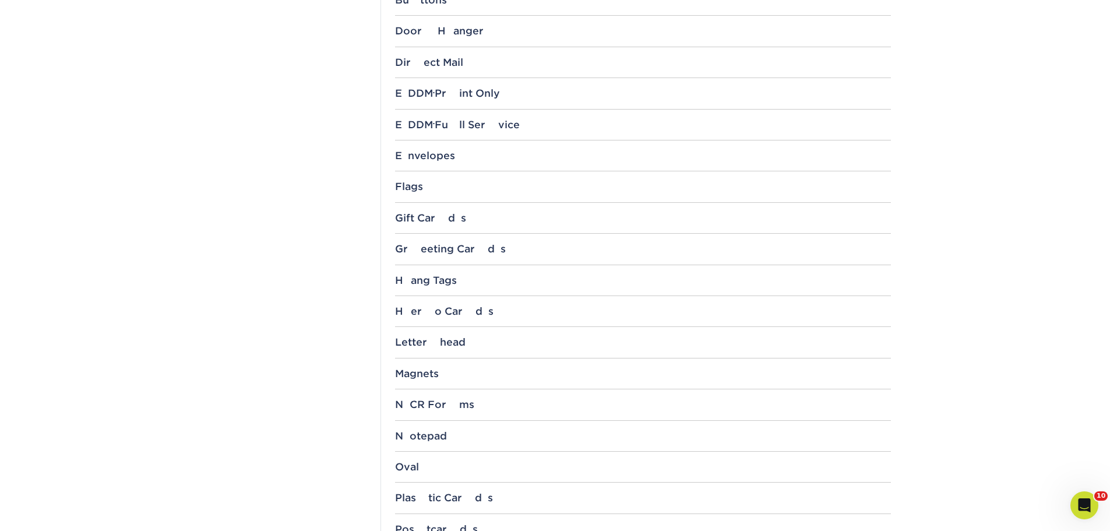
scroll to position [524, 0]
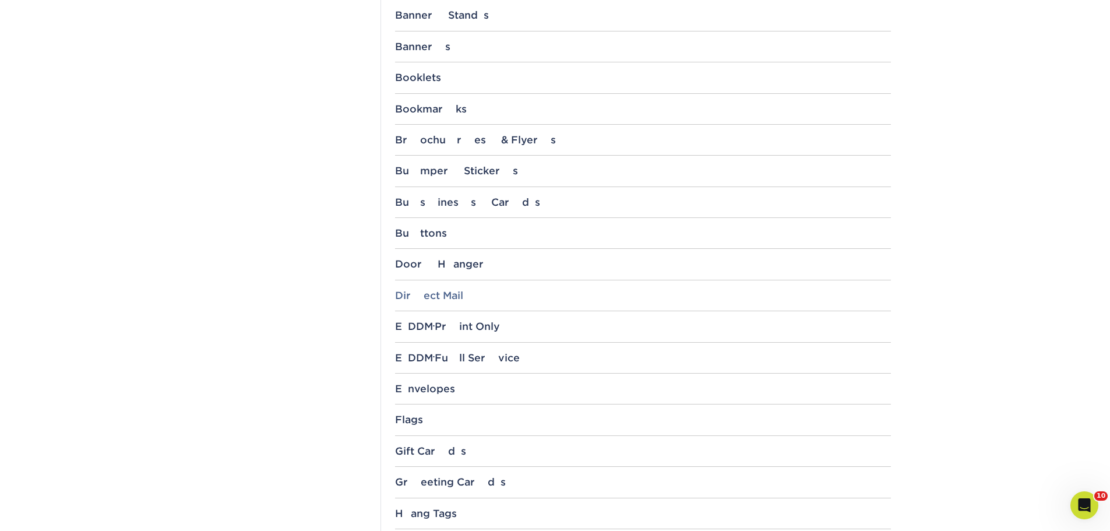
click at [418, 291] on div "Direct Mail" at bounding box center [643, 295] width 496 height 12
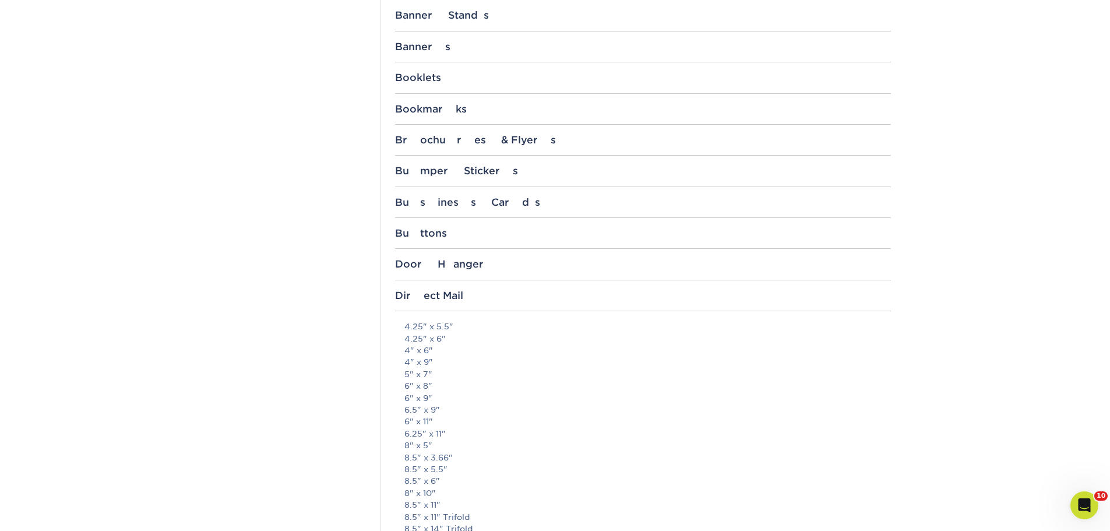
scroll to position [757, 0]
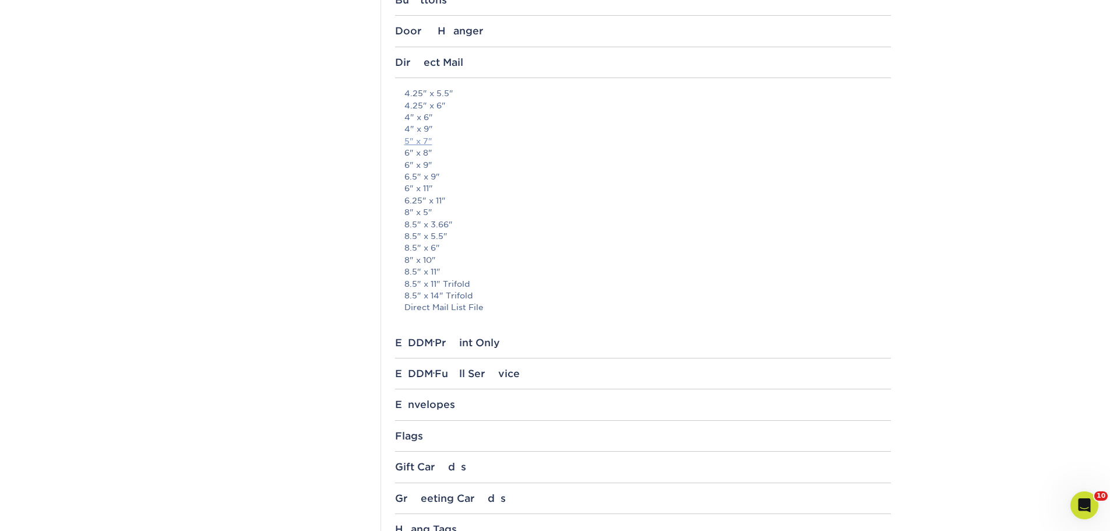
click at [419, 143] on link "5" x 7"" at bounding box center [418, 140] width 28 height 9
drag, startPoint x: 1109, startPoint y: 168, endPoint x: 1098, endPoint y: 109, distance: 60.3
click at [1098, 109] on section "Templates Instagram Facebook Twitter Templates Contact Custom Orders Sample Req…" at bounding box center [555, 503] width 1110 height 2373
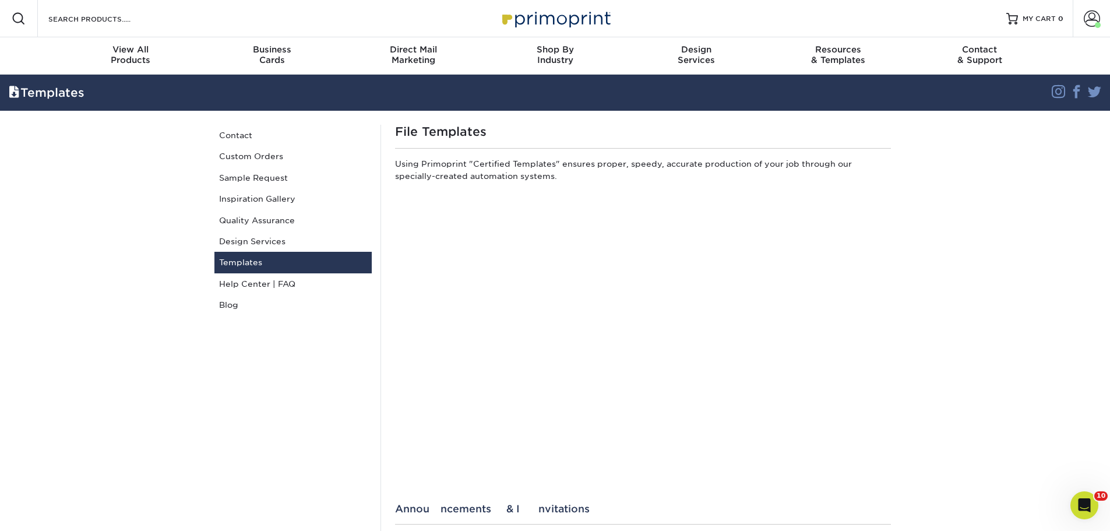
scroll to position [58, 0]
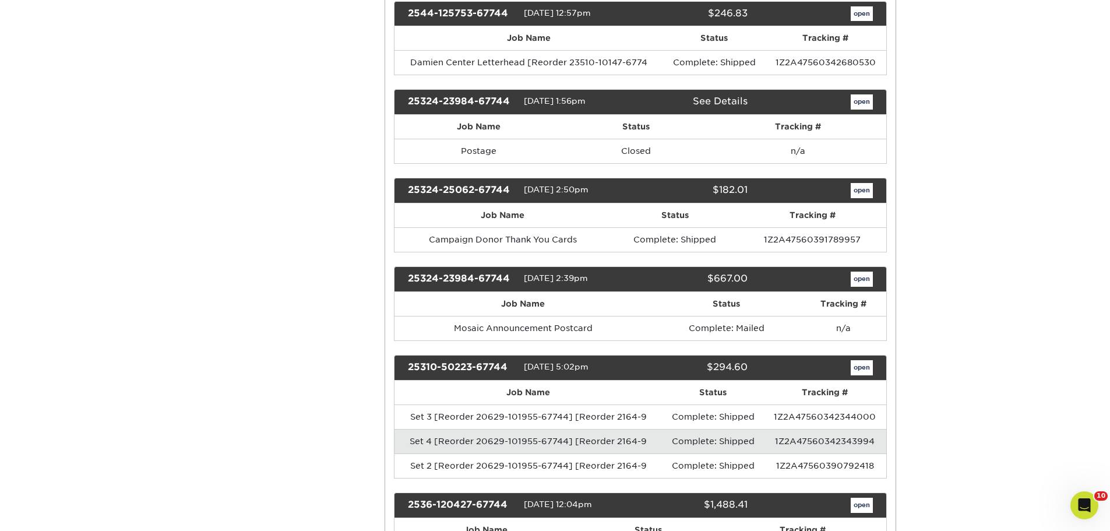
scroll to position [1514, 0]
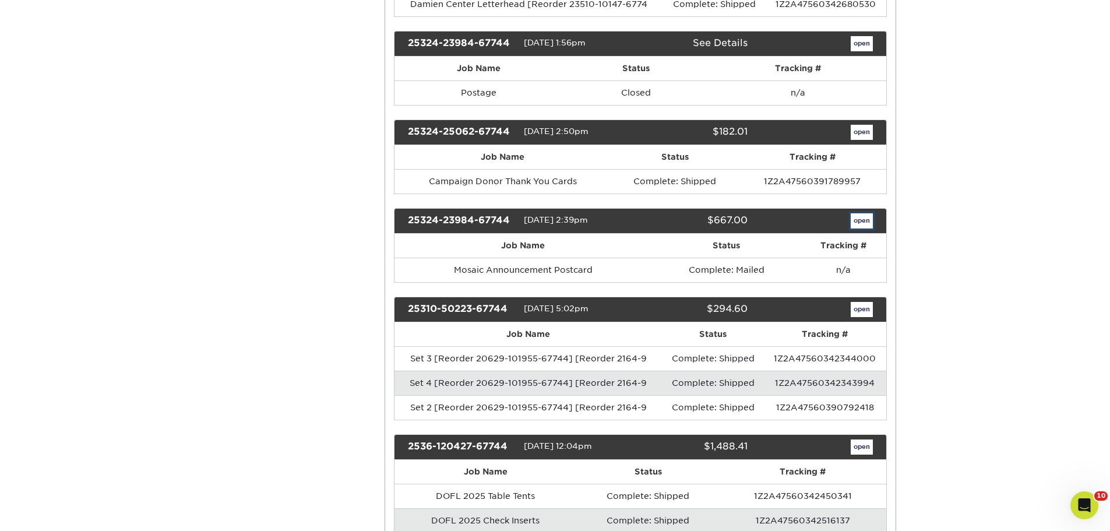
click at [861, 213] on link "open" at bounding box center [861, 220] width 22 height 15
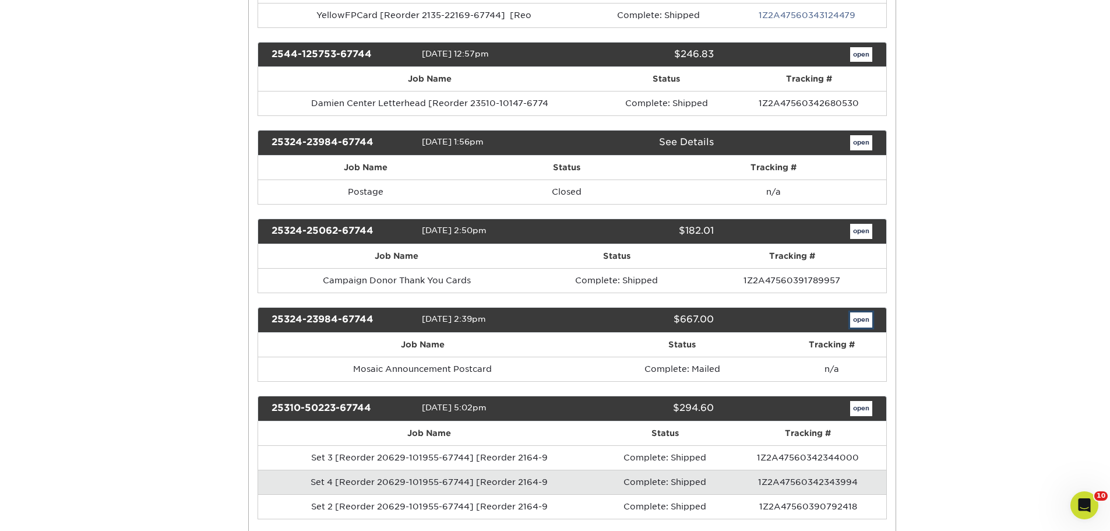
scroll to position [0, 0]
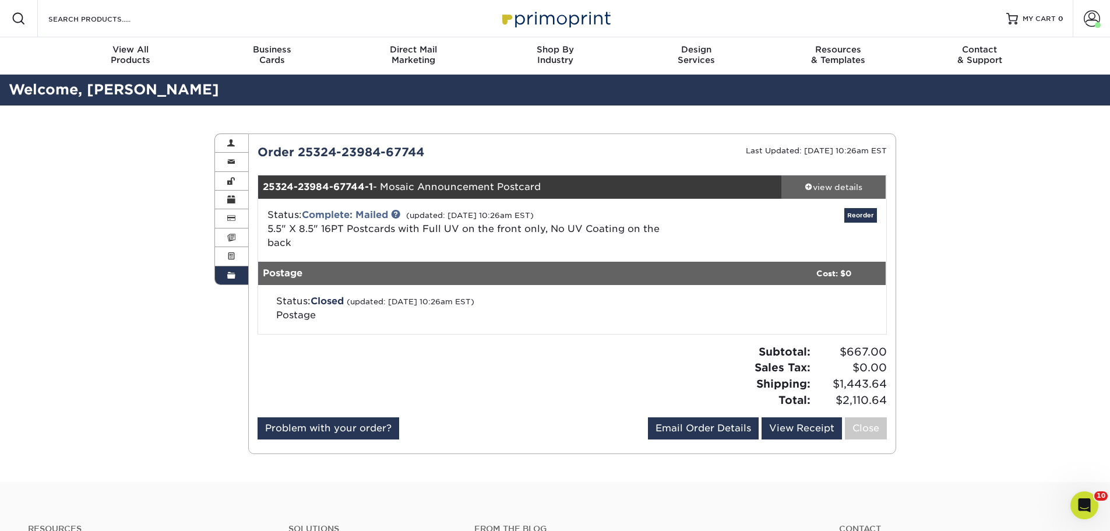
click at [841, 185] on div "view details" at bounding box center [833, 187] width 105 height 12
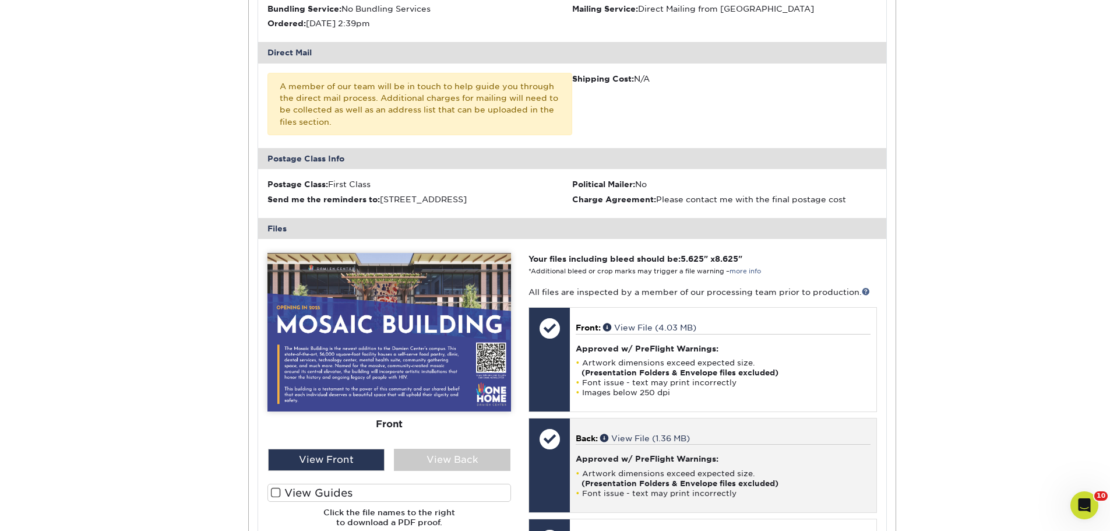
scroll to position [524, 0]
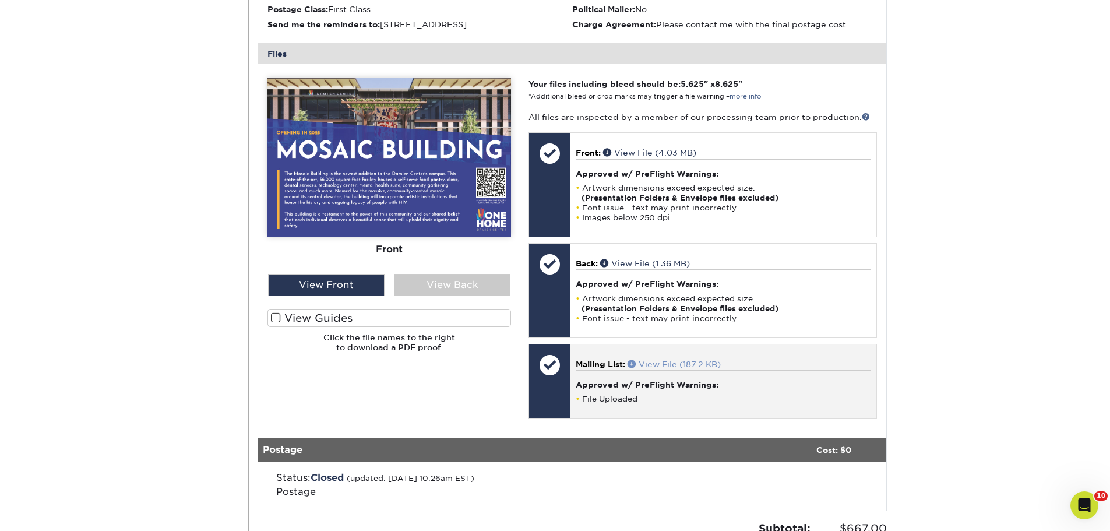
click at [662, 363] on link "View File (187.2 KB)" at bounding box center [673, 363] width 93 height 9
click at [657, 363] on link "View File (187.2 KB)" at bounding box center [673, 363] width 93 height 9
click at [651, 395] on li "File Uploaded" at bounding box center [722, 399] width 294 height 10
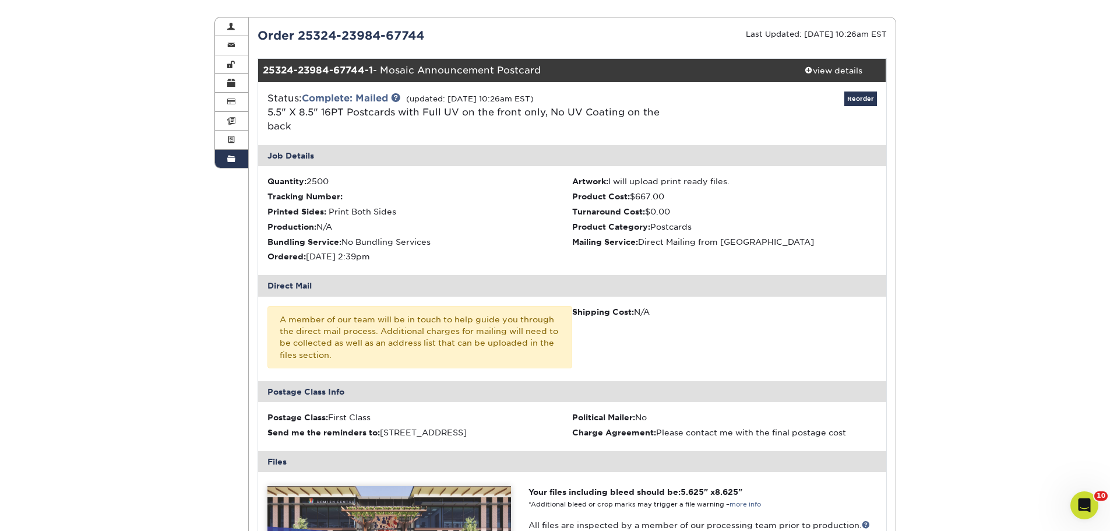
scroll to position [0, 0]
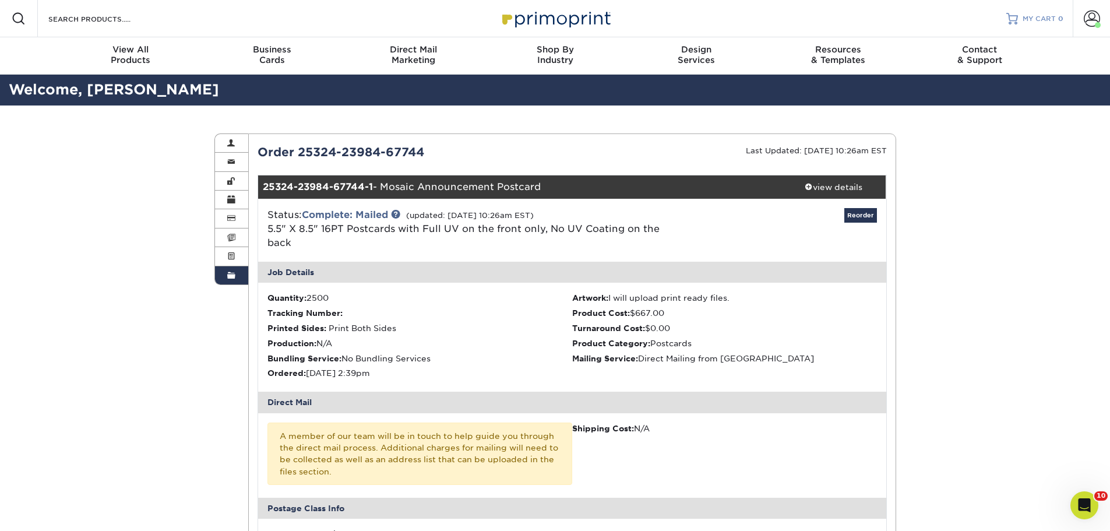
click at [1037, 14] on span "MY CART" at bounding box center [1038, 19] width 33 height 10
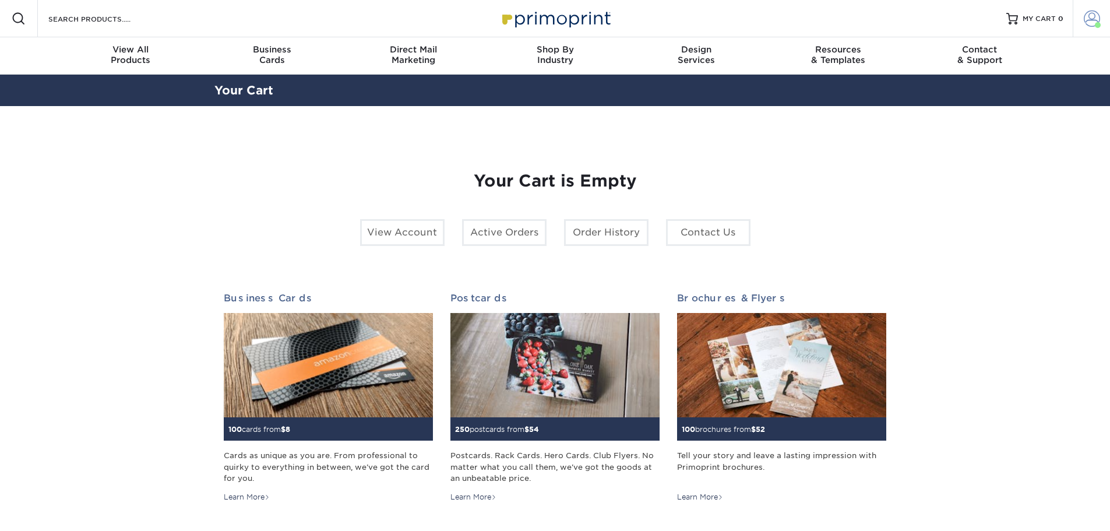
click at [1091, 24] on span at bounding box center [1091, 18] width 16 height 16
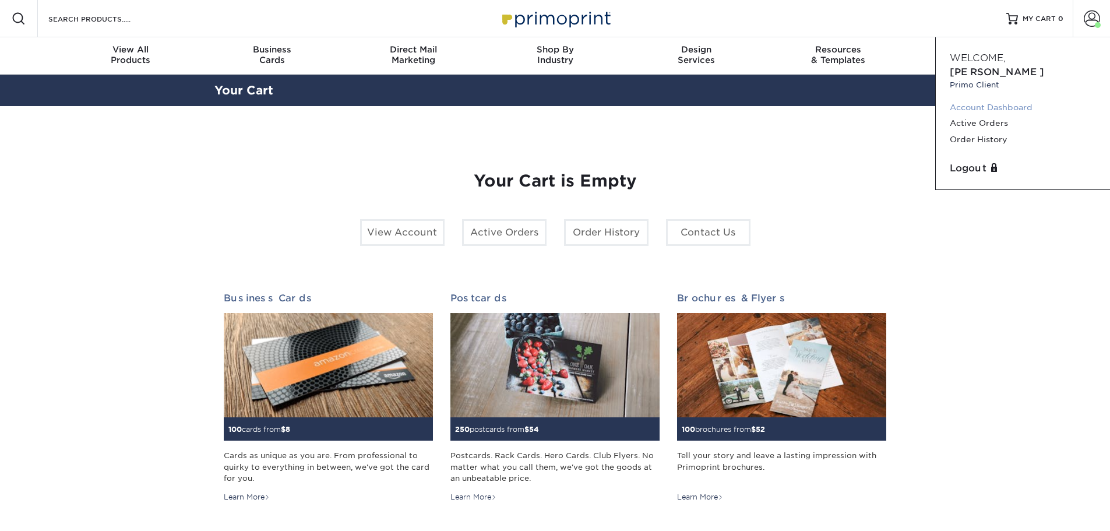
click at [977, 100] on link "Account Dashboard" at bounding box center [1022, 108] width 146 height 16
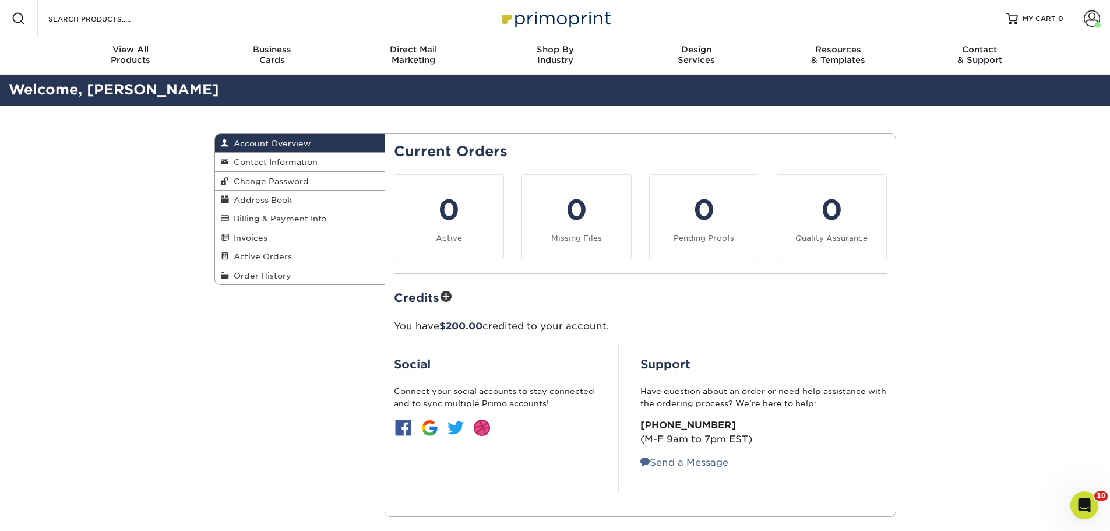
scroll to position [58, 0]
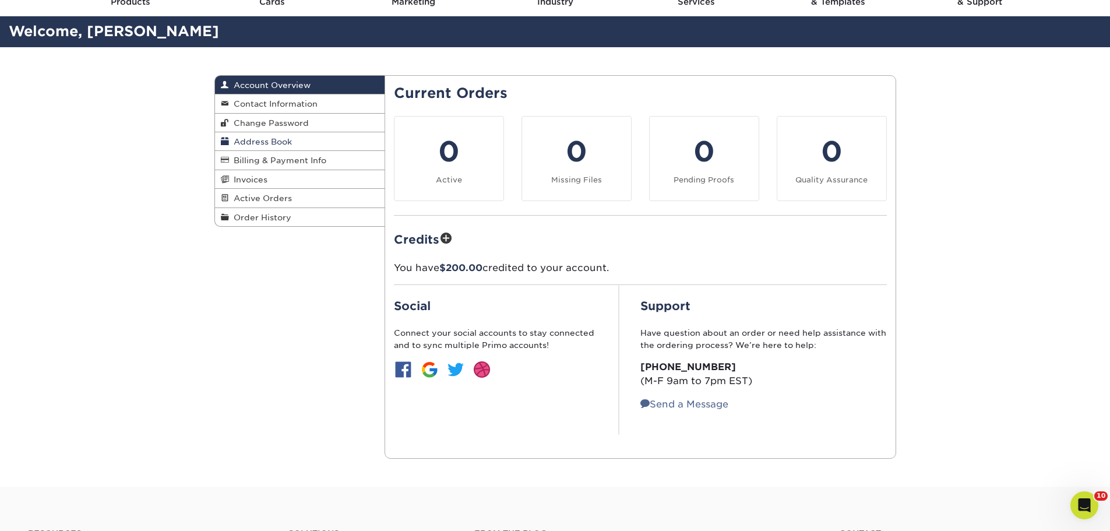
click at [277, 133] on link "Address Book" at bounding box center [300, 141] width 170 height 19
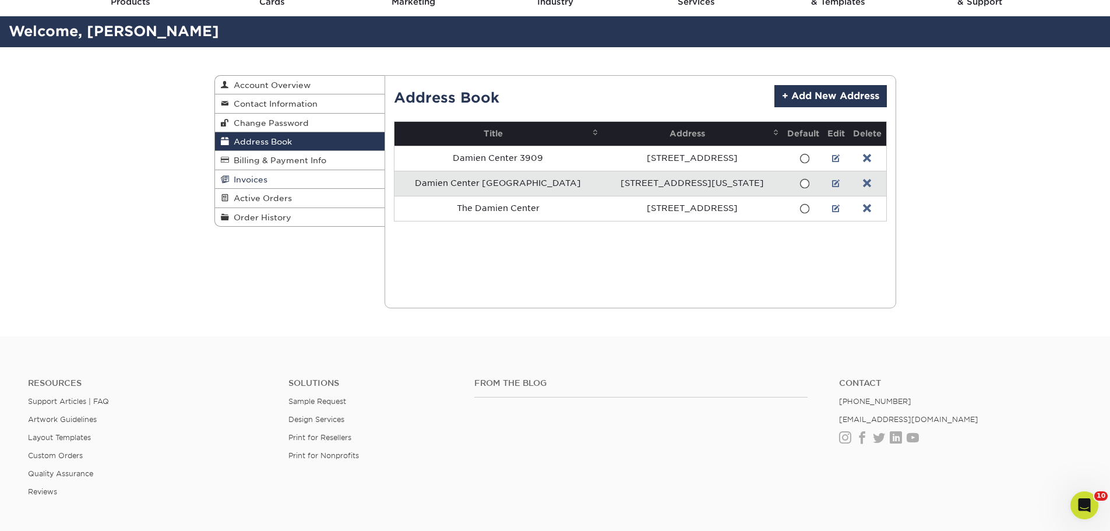
click at [255, 176] on span "Invoices" at bounding box center [248, 179] width 38 height 9
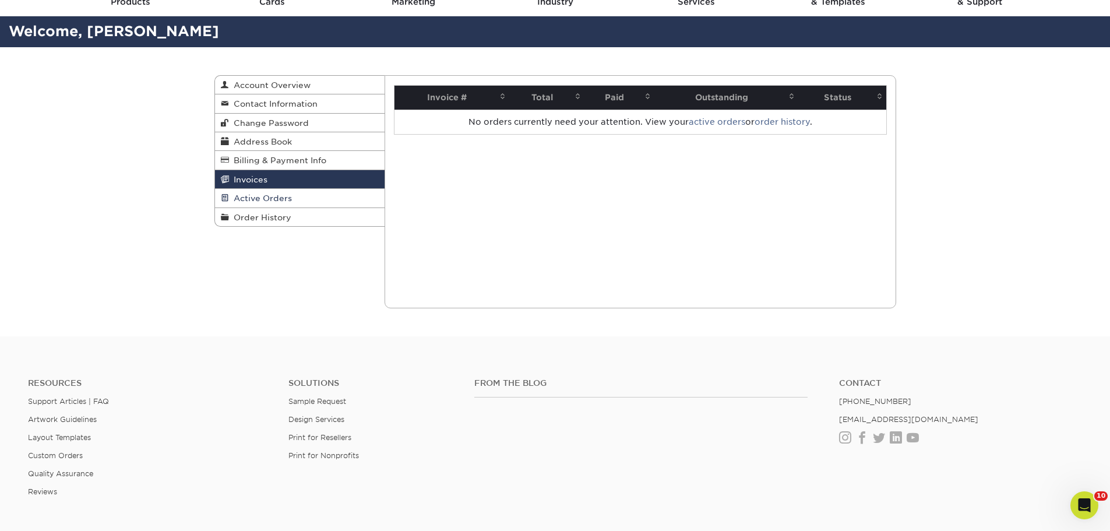
click at [277, 199] on span "Active Orders" at bounding box center [260, 197] width 63 height 9
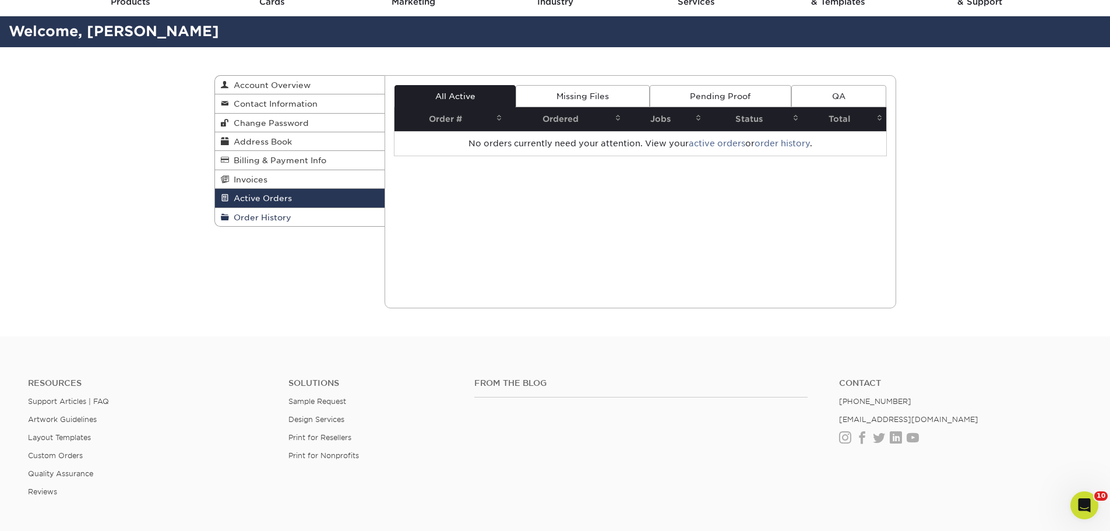
click at [277, 216] on span "Order History" at bounding box center [260, 217] width 62 height 9
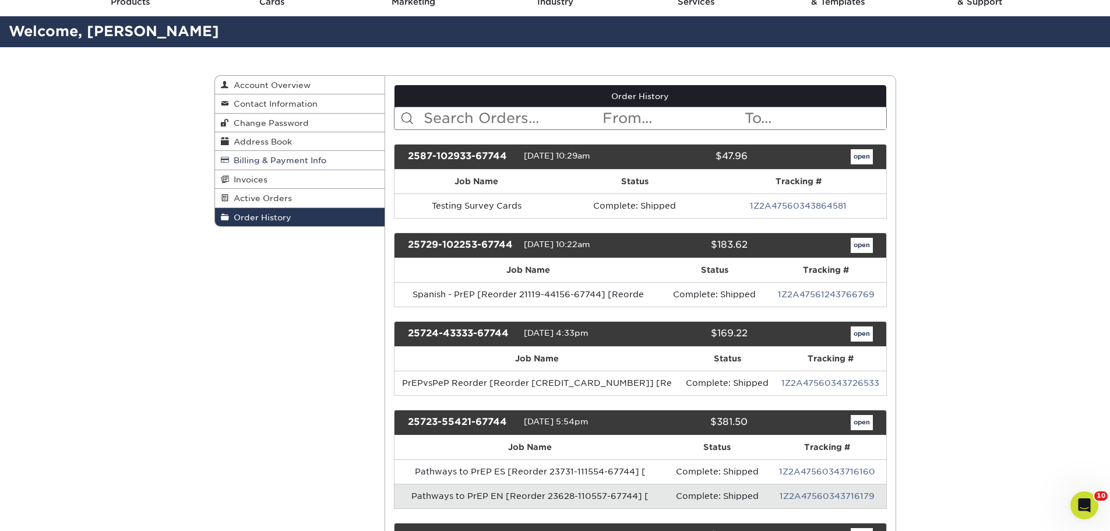
click at [278, 161] on span "Billing & Payment Info" at bounding box center [277, 160] width 97 height 9
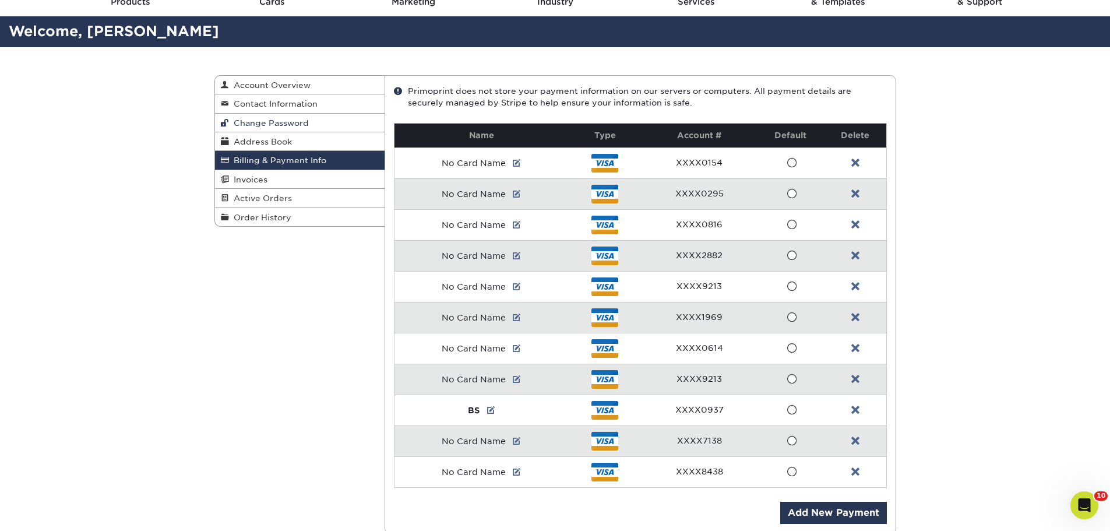
click at [287, 121] on span "Change Password" at bounding box center [269, 122] width 80 height 9
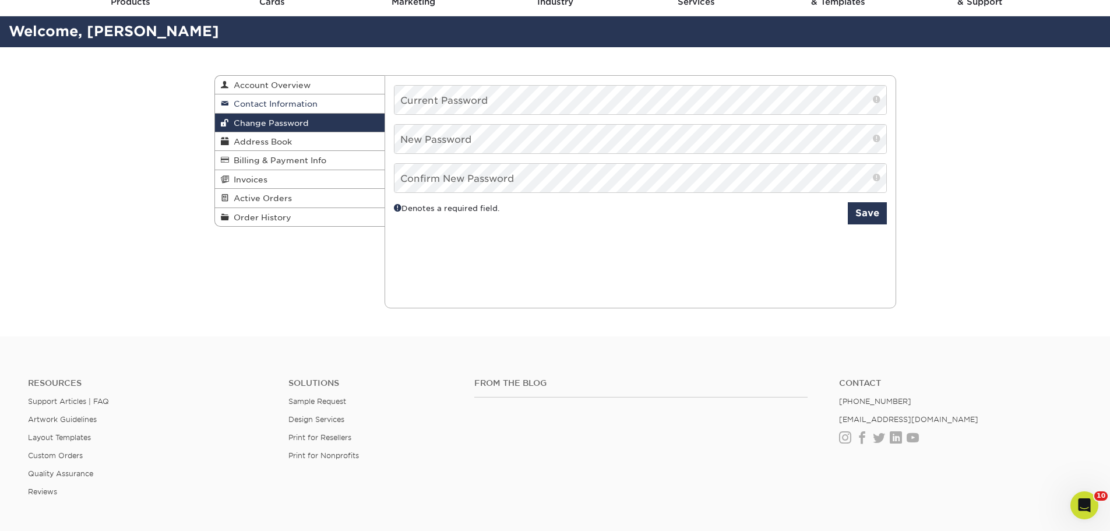
click at [291, 105] on span "Contact Information" at bounding box center [273, 103] width 89 height 9
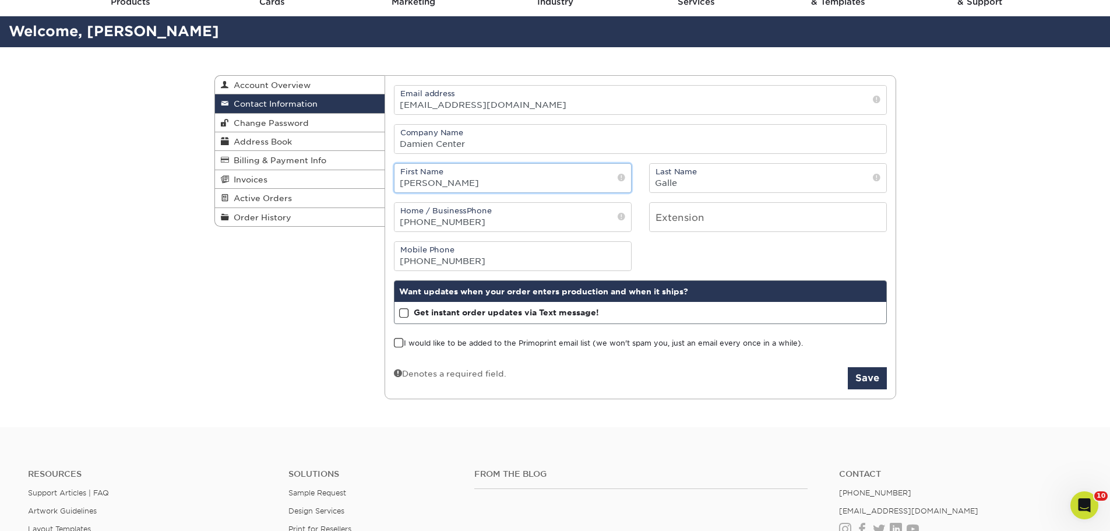
drag, startPoint x: 606, startPoint y: 178, endPoint x: 387, endPoint y: 176, distance: 219.0
click at [387, 176] on div "First Name Kyle" at bounding box center [512, 178] width 255 height 30
type input "Jazlyn"
type input "[PERSON_NAME]"
click at [864, 371] on button "Save" at bounding box center [866, 378] width 39 height 22
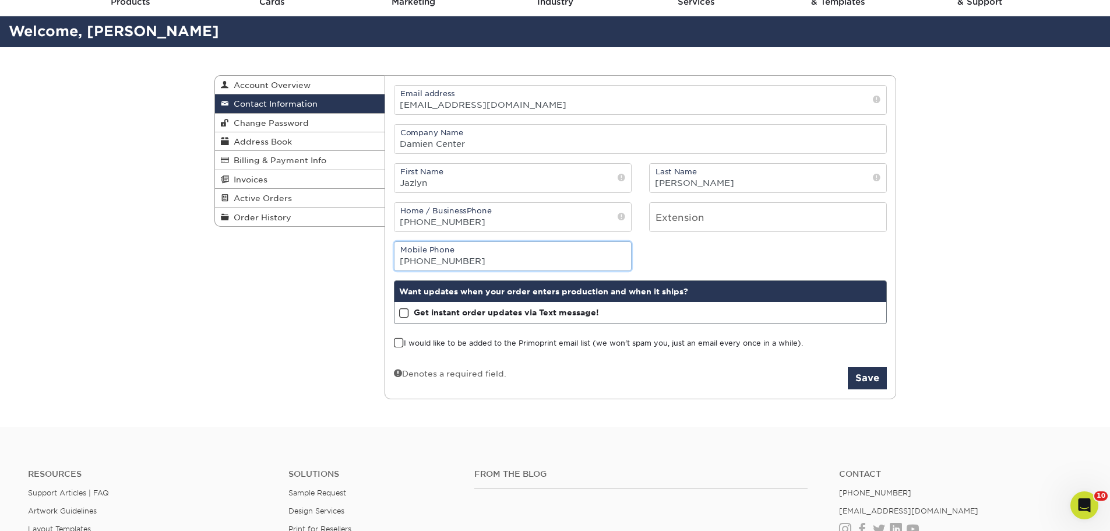
click at [495, 257] on input "(317) 443-4492" at bounding box center [512, 256] width 236 height 29
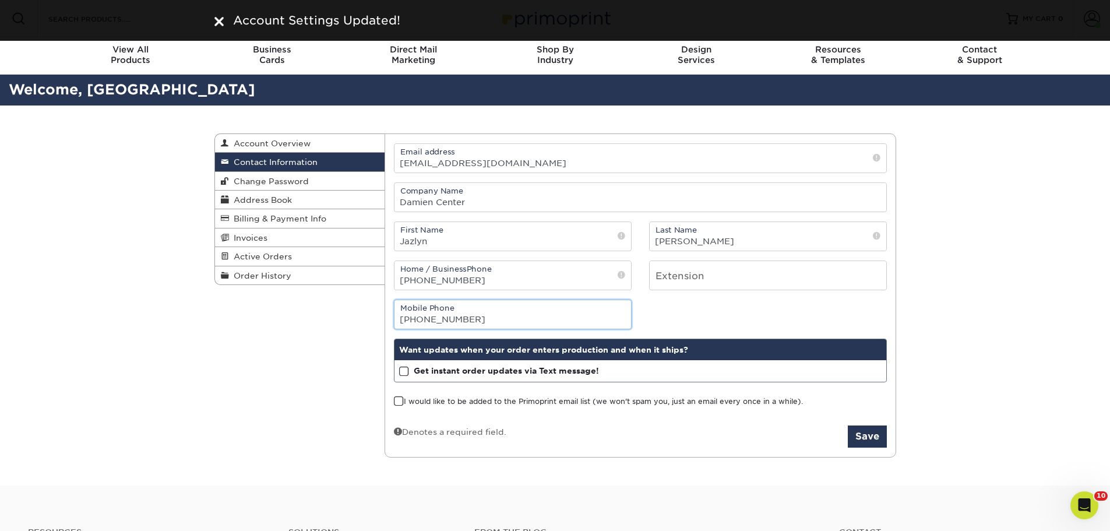
drag, startPoint x: 473, startPoint y: 319, endPoint x: 424, endPoint y: 319, distance: 48.9
click at [424, 319] on input "[PHONE_NUMBER]" at bounding box center [512, 314] width 236 height 29
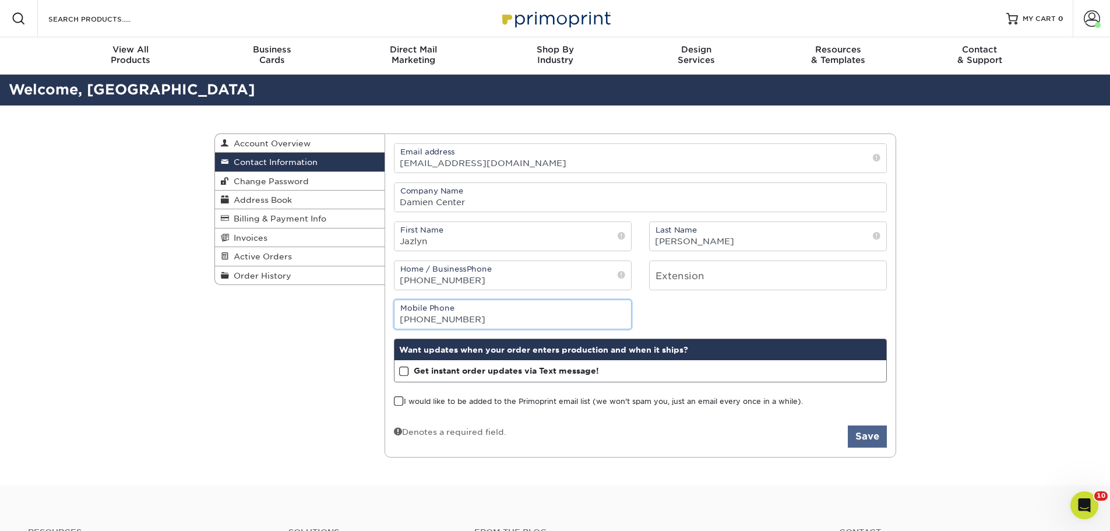
type input "[PHONE_NUMBER]"
click at [857, 437] on button "Save" at bounding box center [866, 436] width 39 height 22
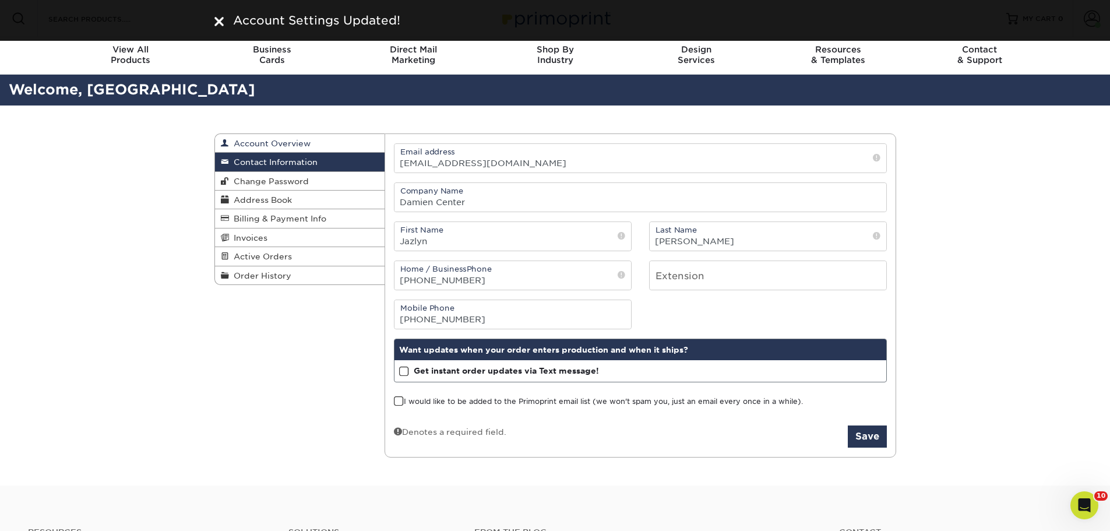
click at [294, 140] on span "Account Overview" at bounding box center [270, 143] width 82 height 9
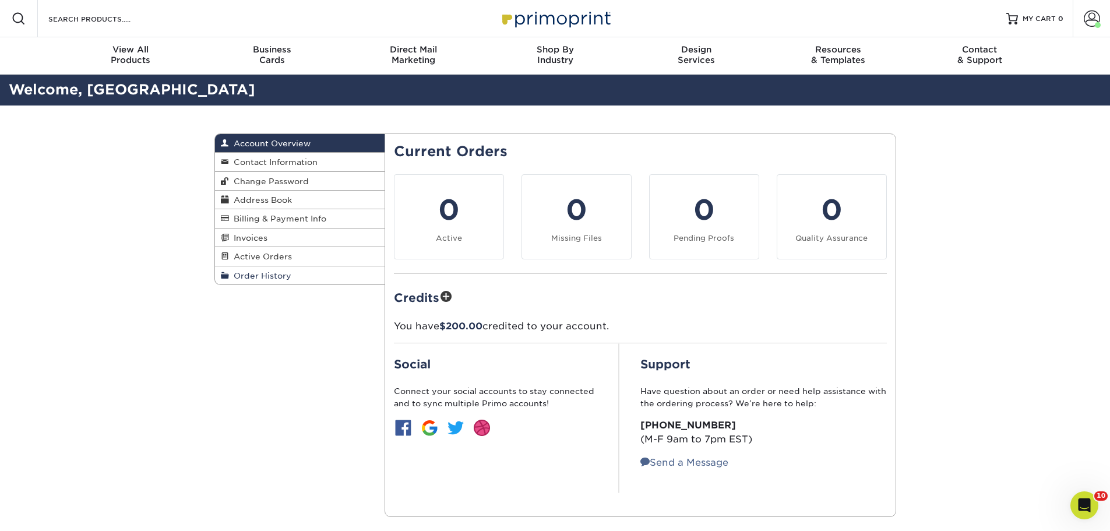
click at [273, 276] on span "Order History" at bounding box center [260, 275] width 62 height 9
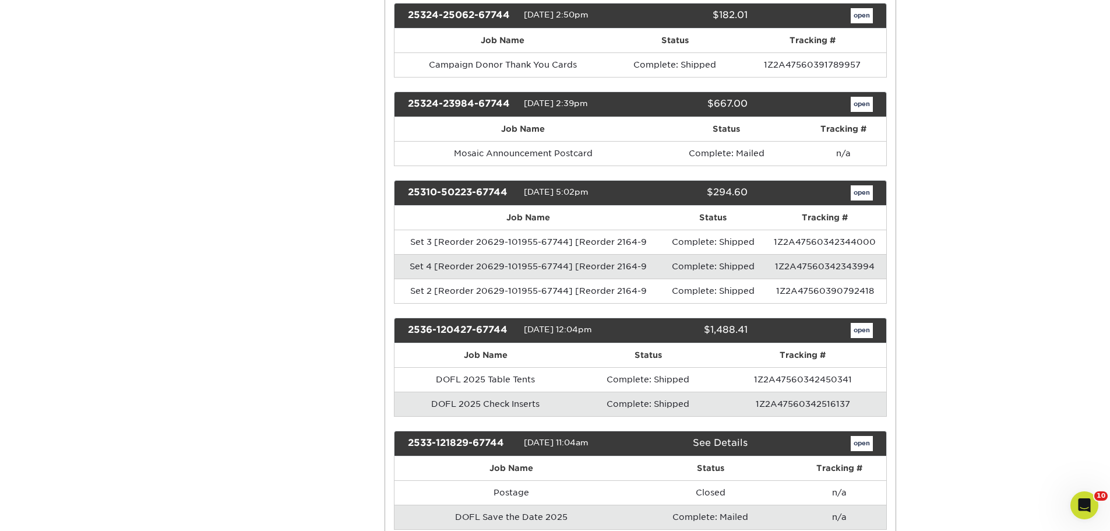
scroll to position [1806, 0]
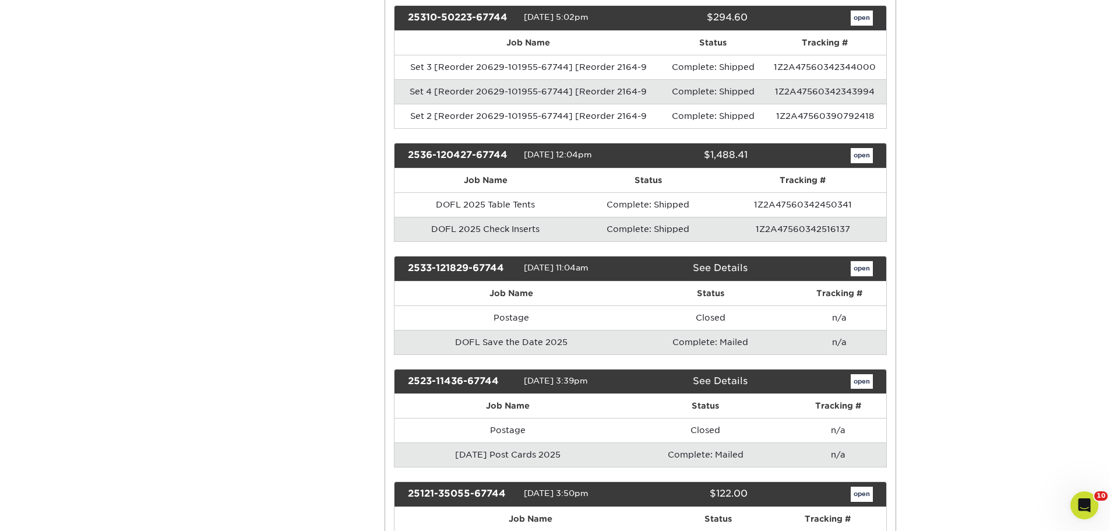
click at [727, 262] on link "See Details" at bounding box center [720, 267] width 55 height 11
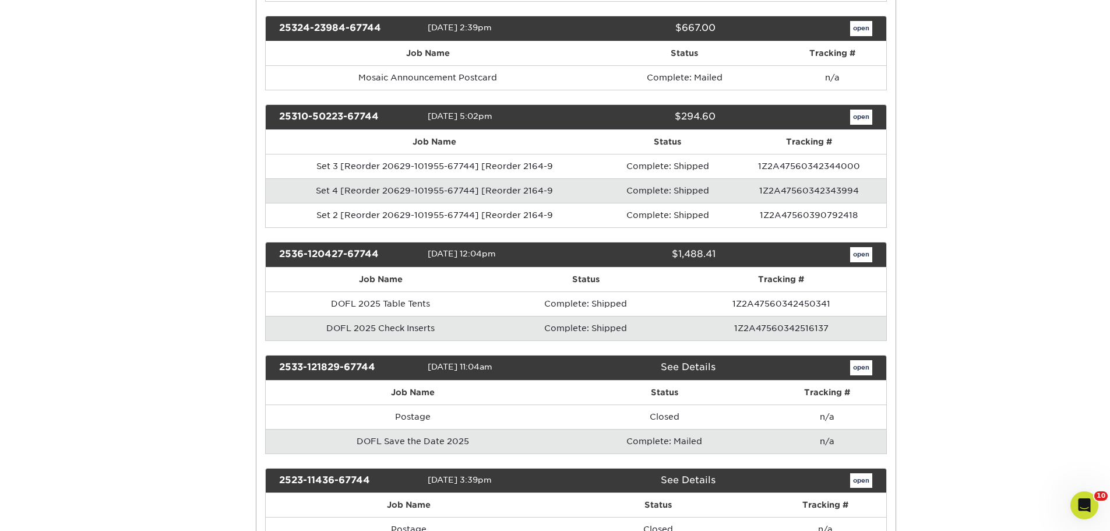
scroll to position [0, 0]
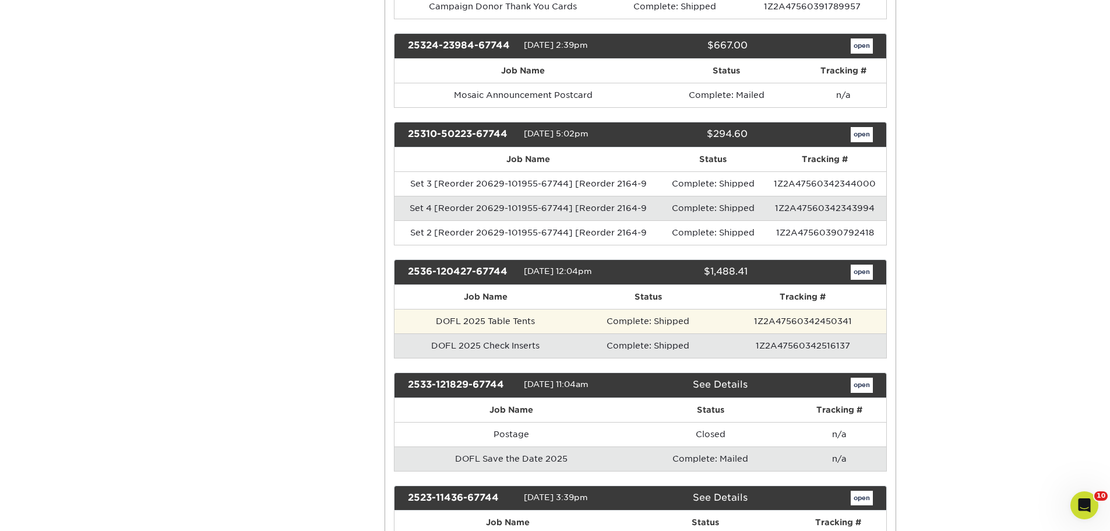
scroll to position [1806, 0]
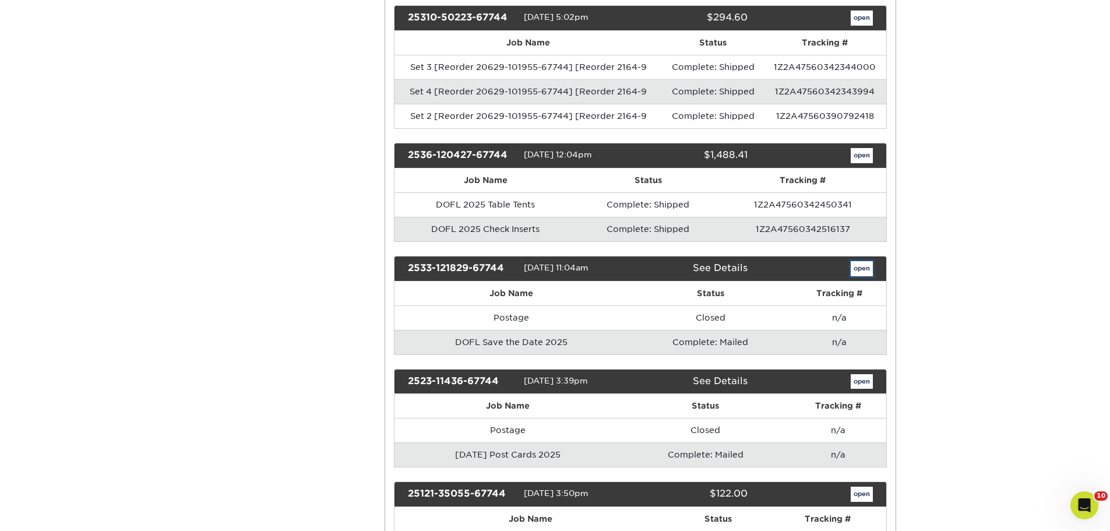
click at [853, 261] on link "open" at bounding box center [861, 268] width 22 height 15
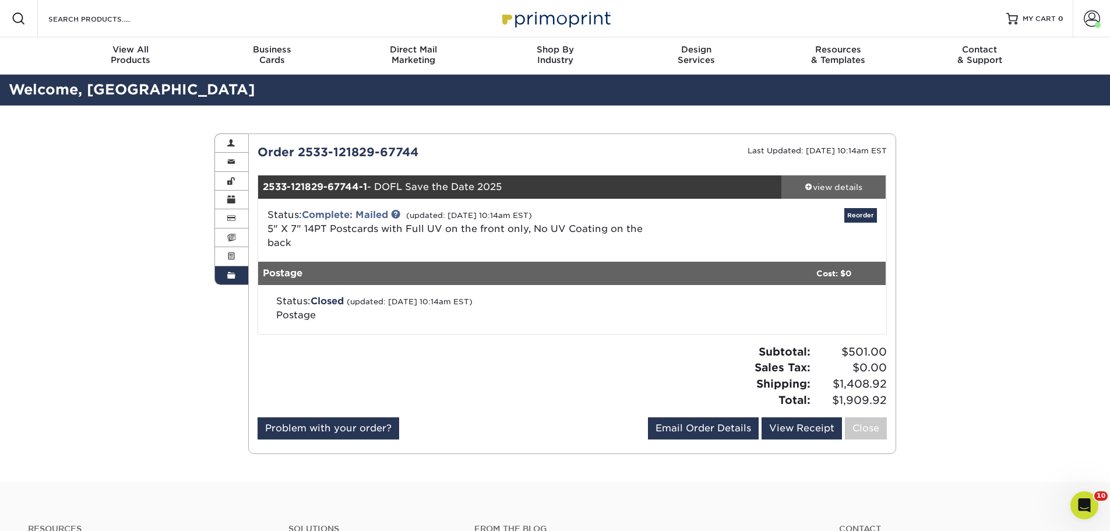
click at [829, 190] on div "view details" at bounding box center [833, 187] width 105 height 12
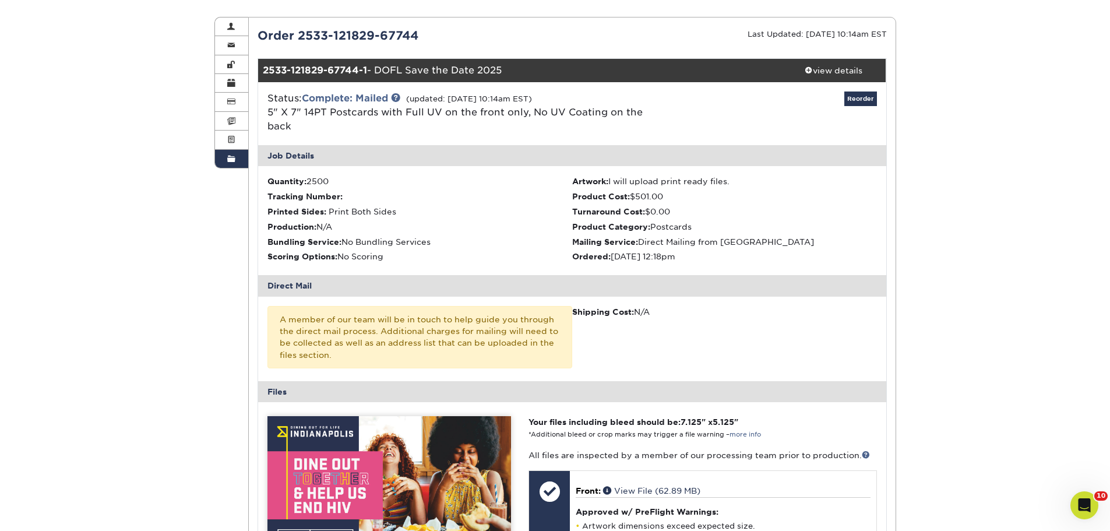
scroll to position [349, 0]
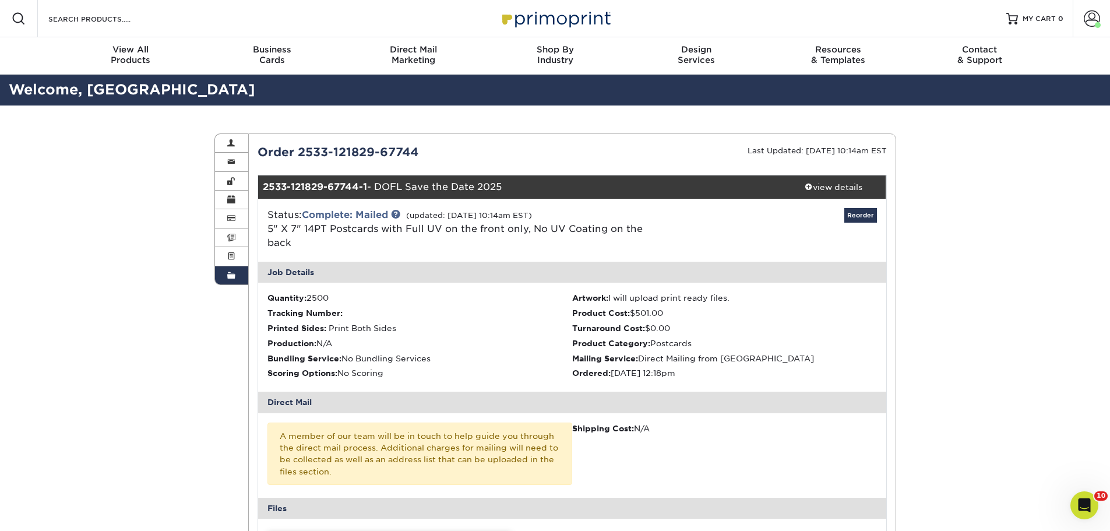
click at [80, 101] on div "Welcome, [GEOGRAPHIC_DATA]" at bounding box center [555, 90] width 1110 height 31
click at [90, 94] on h2 "Welcome, [GEOGRAPHIC_DATA]" at bounding box center [555, 90] width 1110 height 22
click at [1098, 12] on span at bounding box center [1091, 18] width 16 height 16
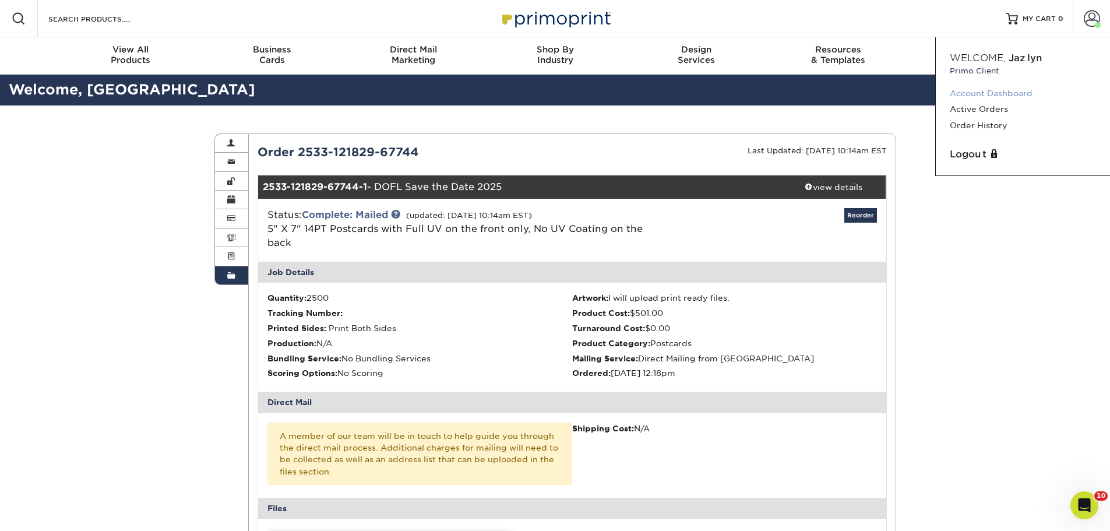
click at [1002, 95] on link "Account Dashboard" at bounding box center [1022, 94] width 146 height 16
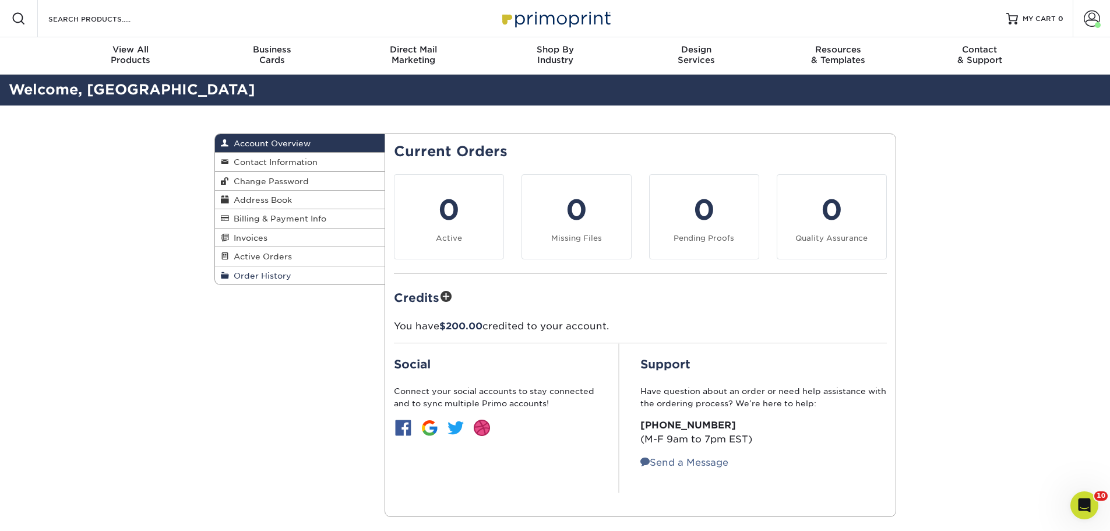
click at [282, 280] on span "Order History" at bounding box center [260, 275] width 62 height 9
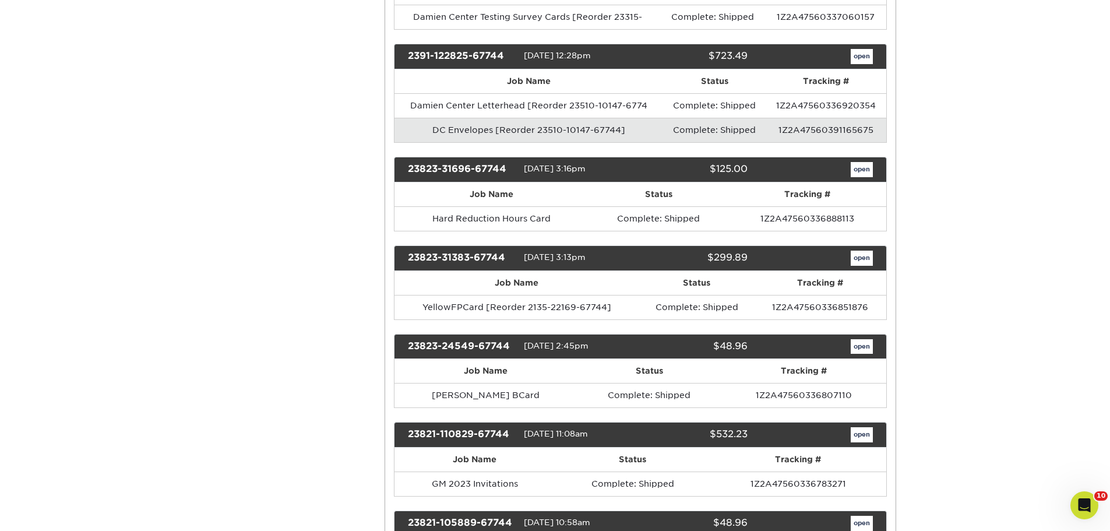
scroll to position [7047, 0]
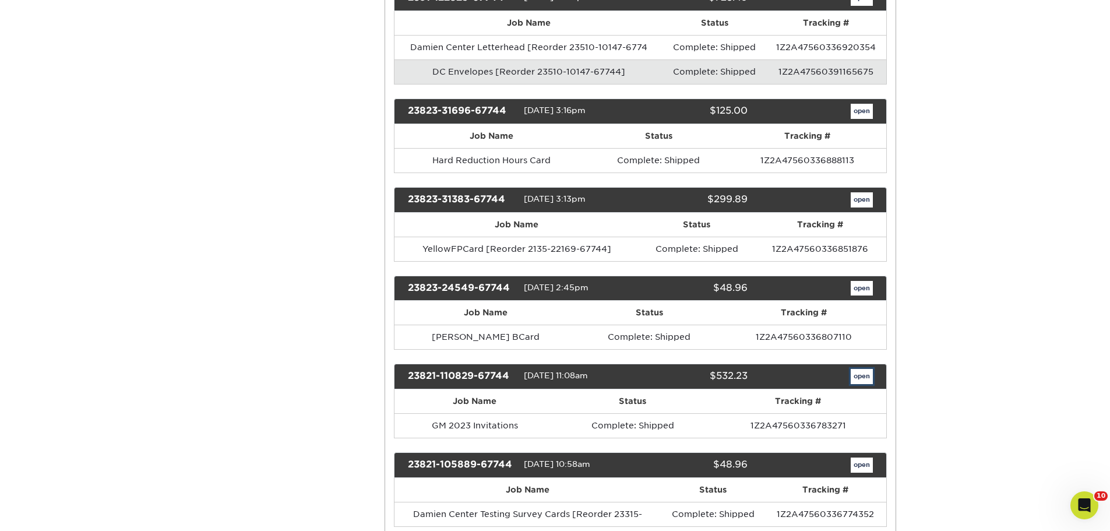
click at [857, 369] on link "open" at bounding box center [861, 376] width 22 height 15
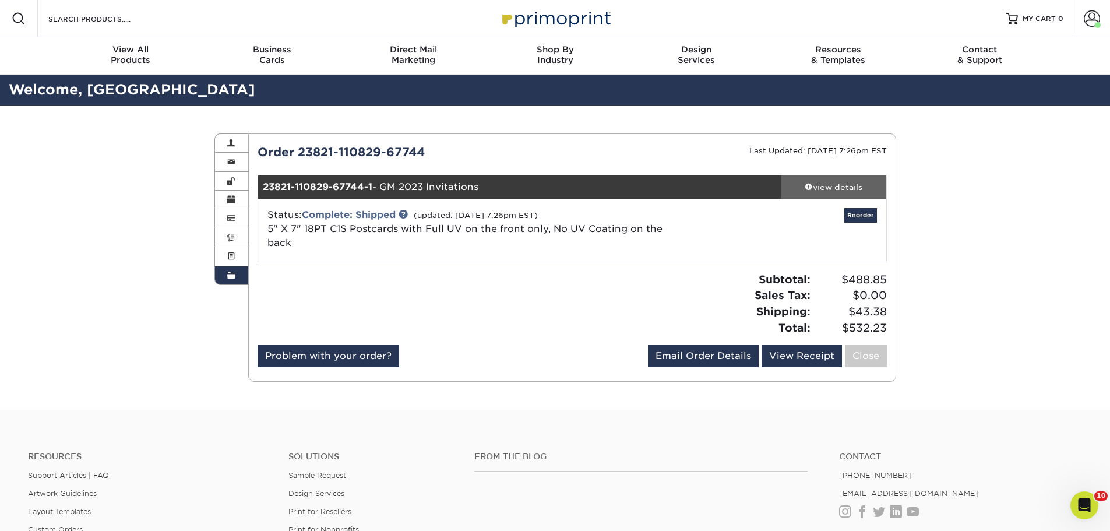
click at [817, 187] on div "view details" at bounding box center [833, 187] width 105 height 12
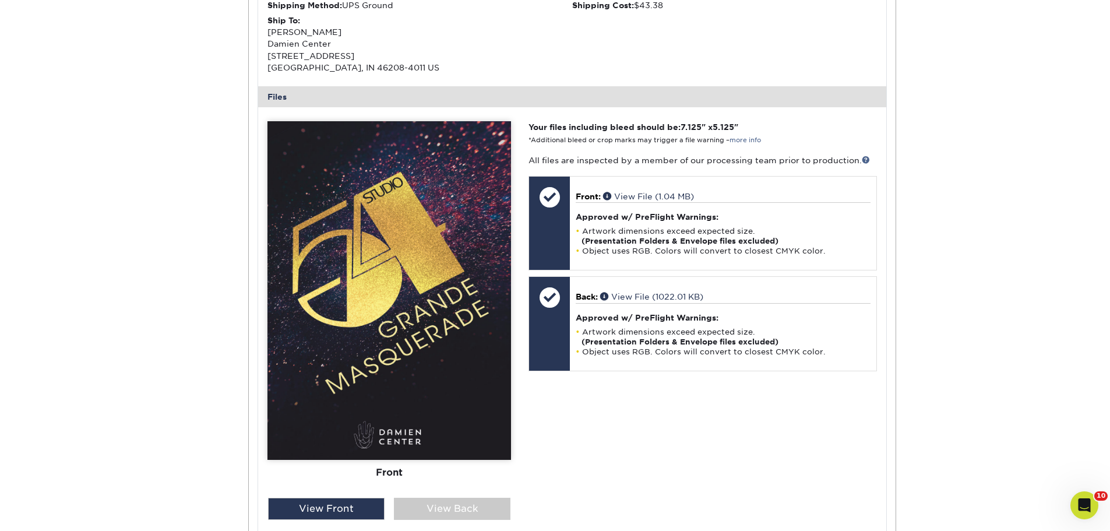
scroll to position [524, 0]
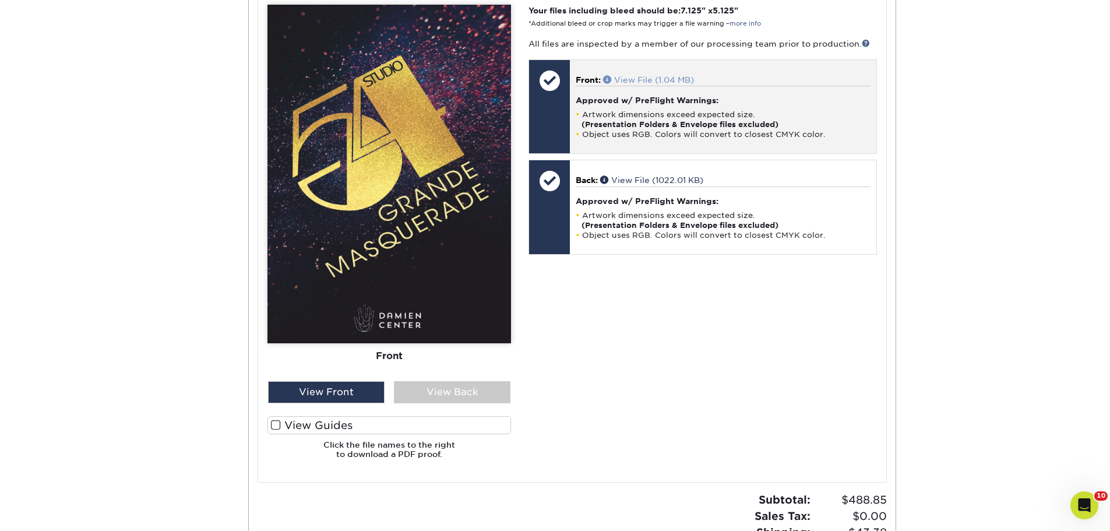
click at [634, 81] on link "View File (1.04 MB)" at bounding box center [648, 79] width 91 height 9
